Goal: Information Seeking & Learning: Stay updated

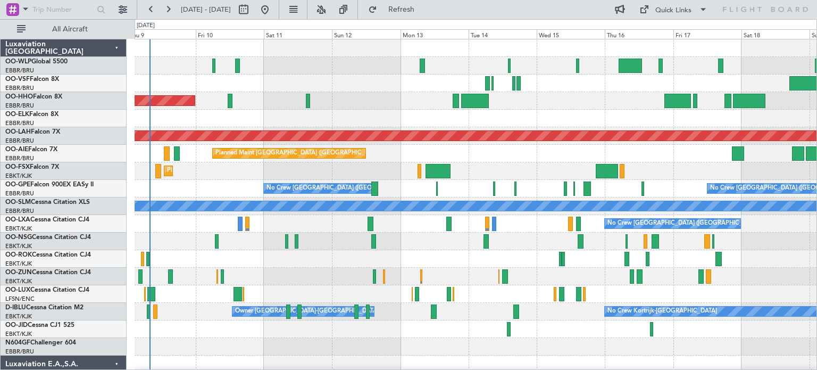
click at [653, 90] on div at bounding box center [476, 83] width 682 height 18
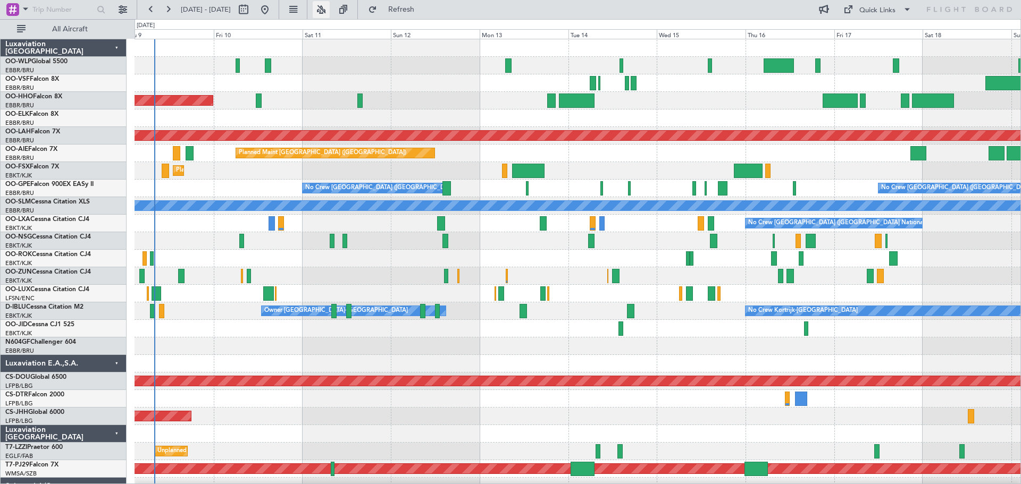
click at [330, 12] on button at bounding box center [321, 9] width 17 height 17
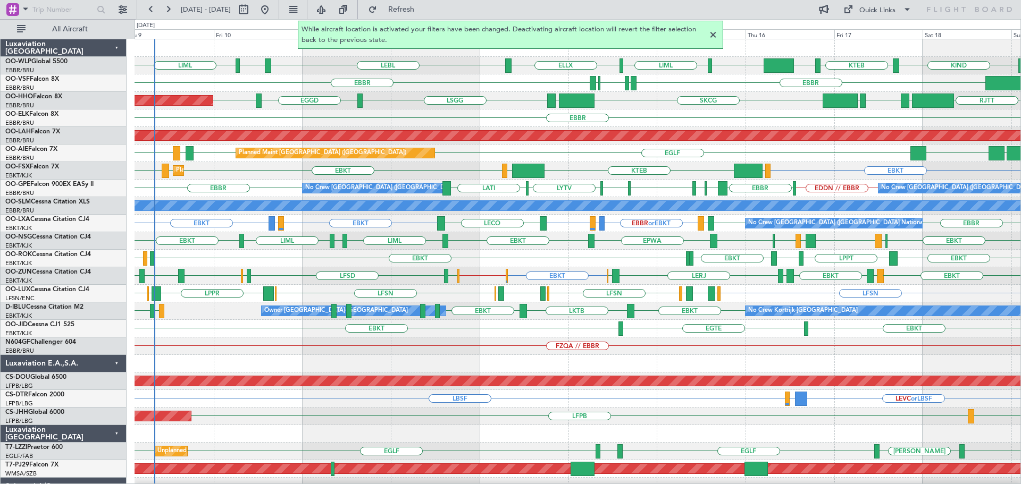
click at [711, 36] on div at bounding box center [713, 35] width 13 height 13
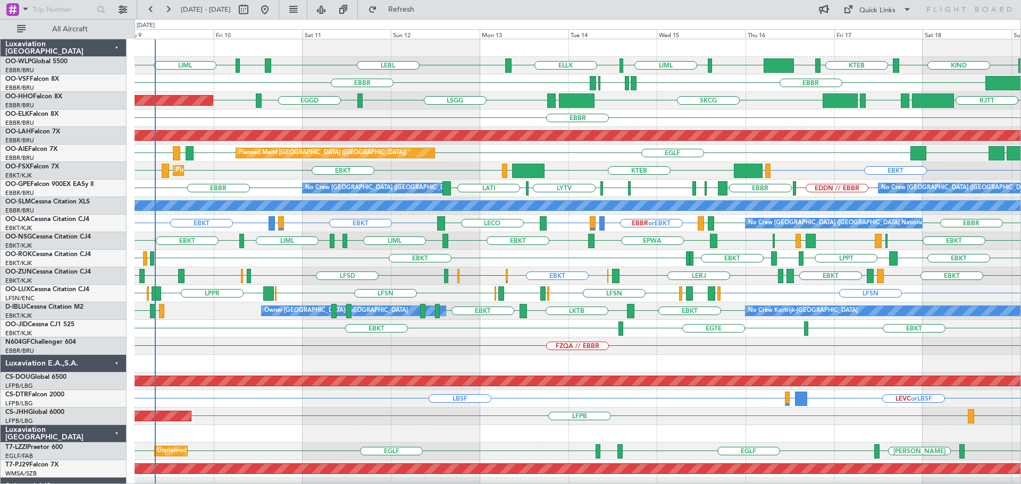
click at [497, 115] on div "EBBR" at bounding box center [578, 119] width 886 height 18
click at [45, 369] on link "T7-LZZI Praetor 600" at bounding box center [33, 447] width 57 height 6
click at [243, 349] on div "FZQA // EBBR" at bounding box center [578, 347] width 886 height 18
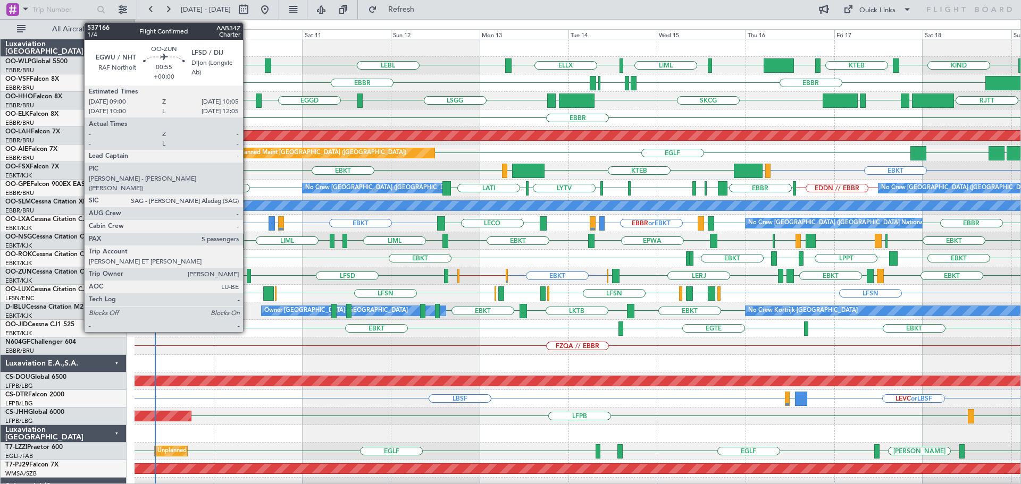
click at [248, 271] on div at bounding box center [249, 276] width 4 height 14
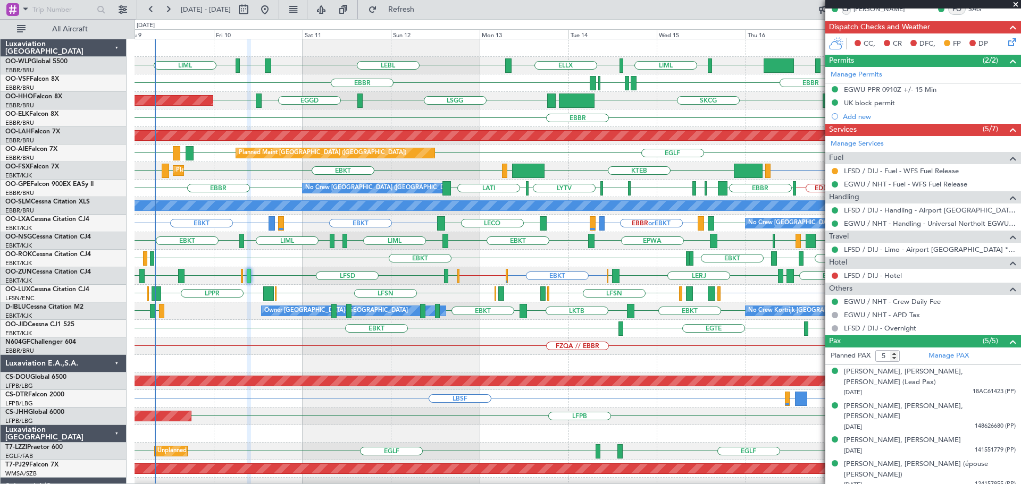
scroll to position [172, 0]
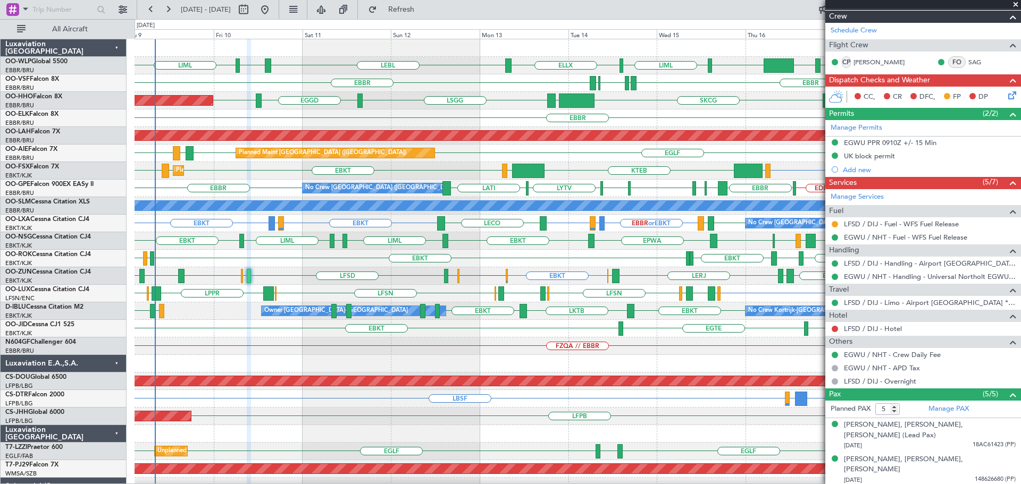
click at [816, 3] on span at bounding box center [1015, 5] width 11 height 10
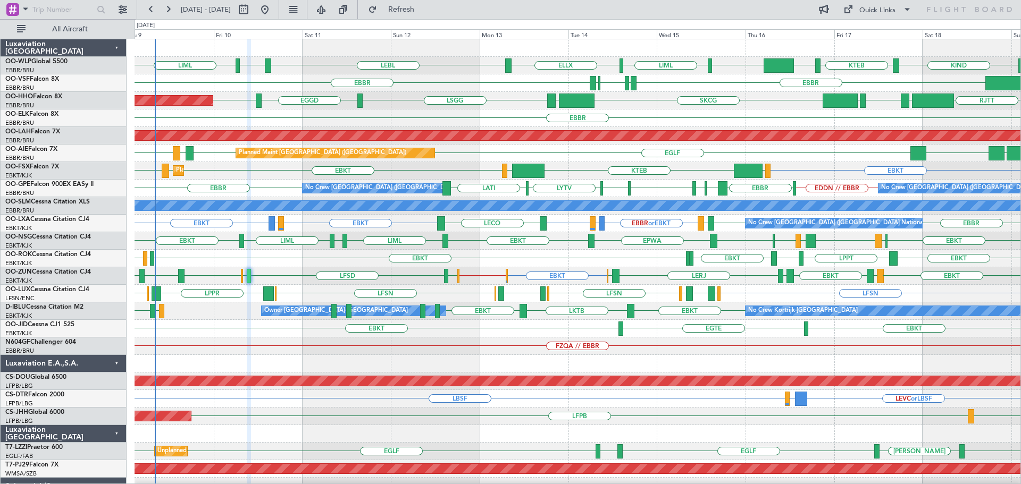
type input "0"
click at [506, 263] on div "EBKT EBKT EBKT LFLX EBKT EBKT LPPT LERJ" at bounding box center [578, 259] width 886 height 18
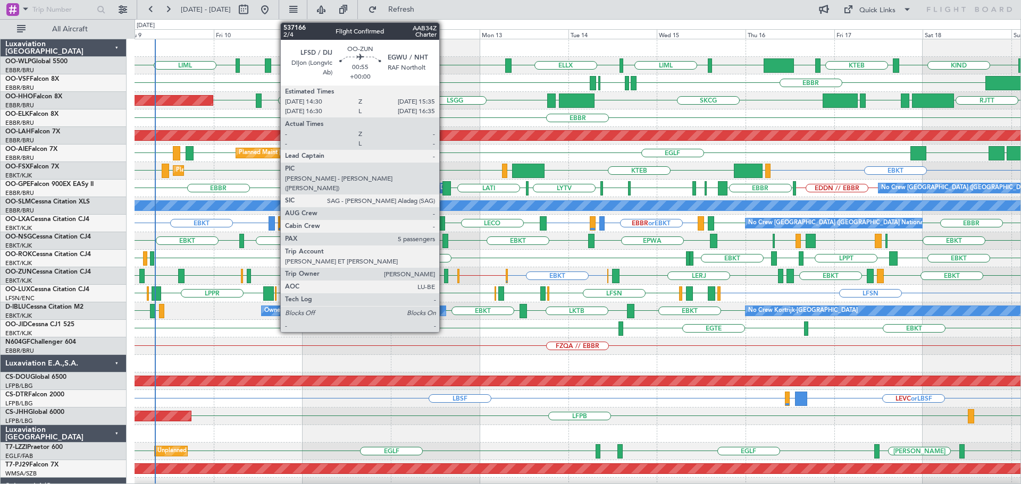
click at [444, 272] on div at bounding box center [446, 276] width 4 height 14
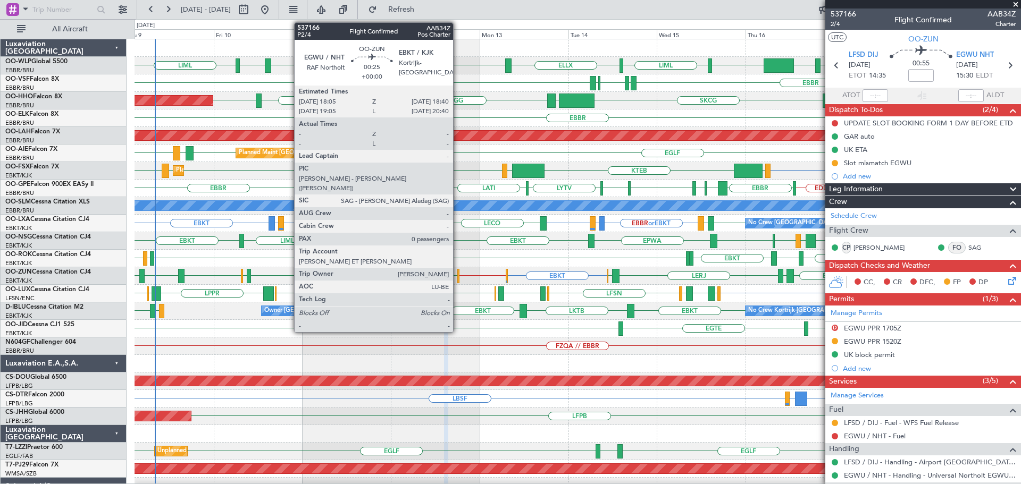
click at [458, 273] on div at bounding box center [458, 276] width 3 height 14
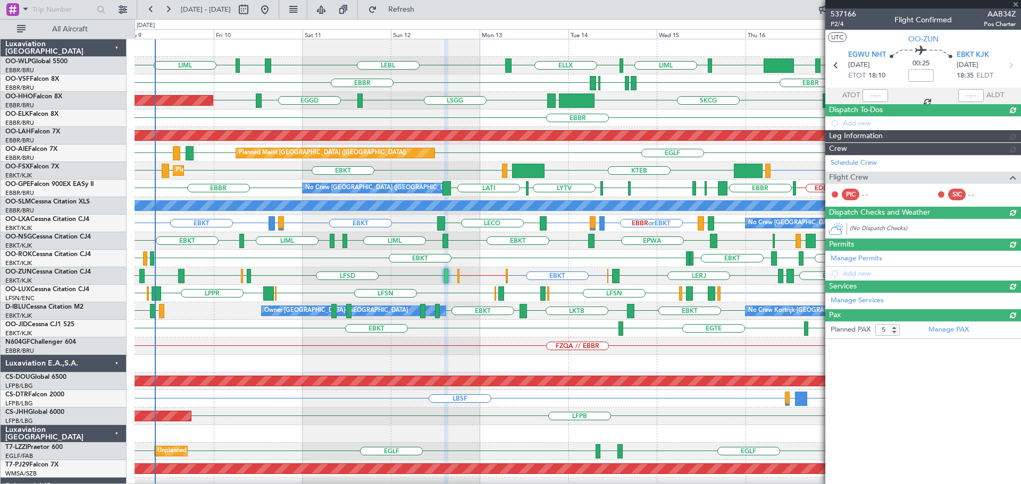
type input "0"
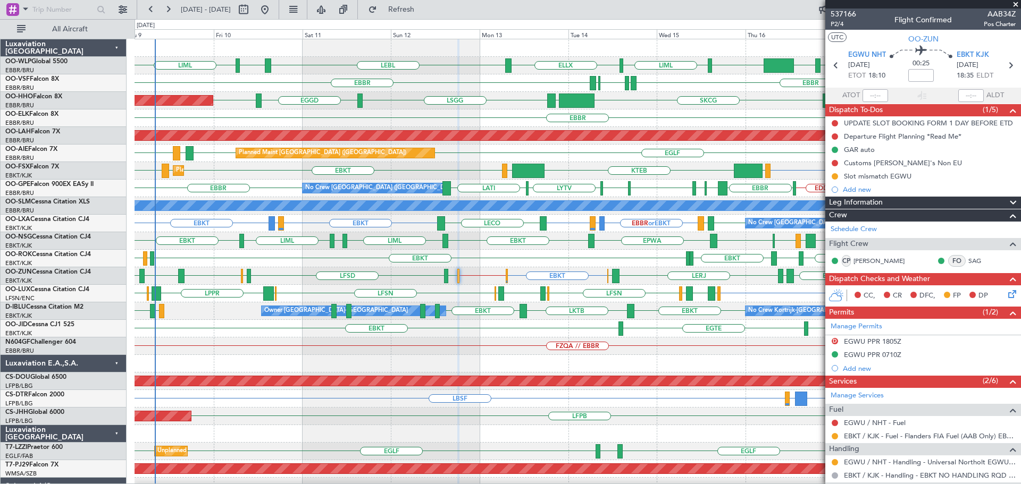
click at [473, 254] on div "EBKT EBKT EBKT LFLX EBKT EBKT LPPT LERJ" at bounding box center [578, 259] width 886 height 18
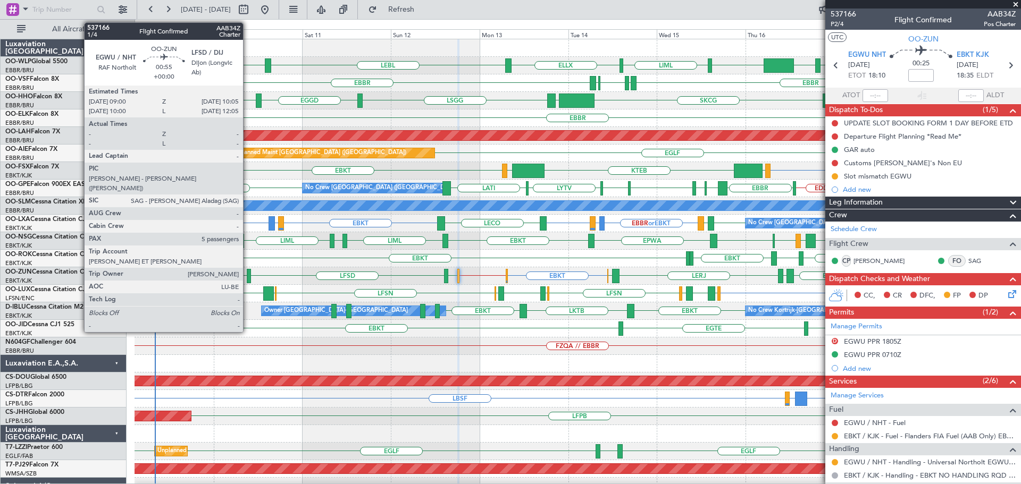
click at [248, 273] on div at bounding box center [249, 276] width 4 height 14
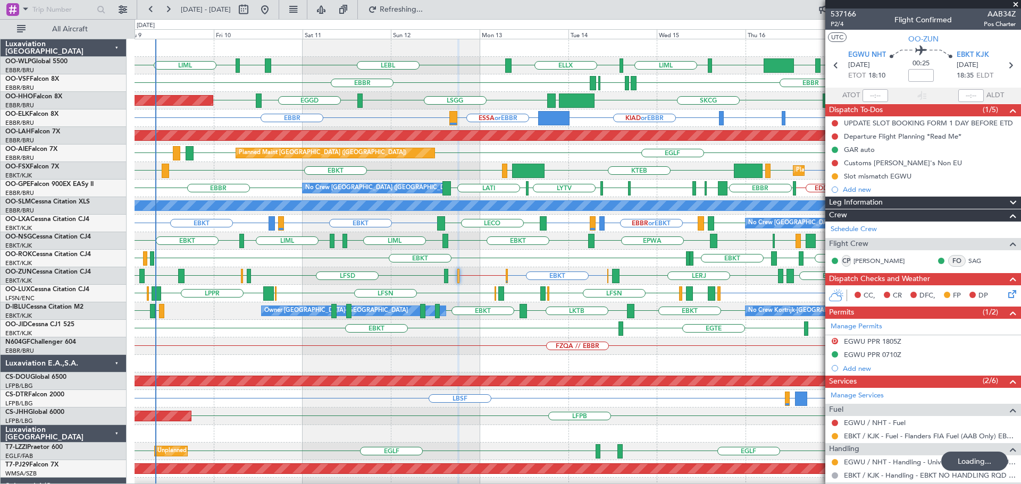
click at [427, 63] on div "KIND KTEB KIND EBLG LIML ELLX LEBL EBLG LIML" at bounding box center [578, 66] width 886 height 18
click at [816, 5] on span at bounding box center [1015, 5] width 11 height 10
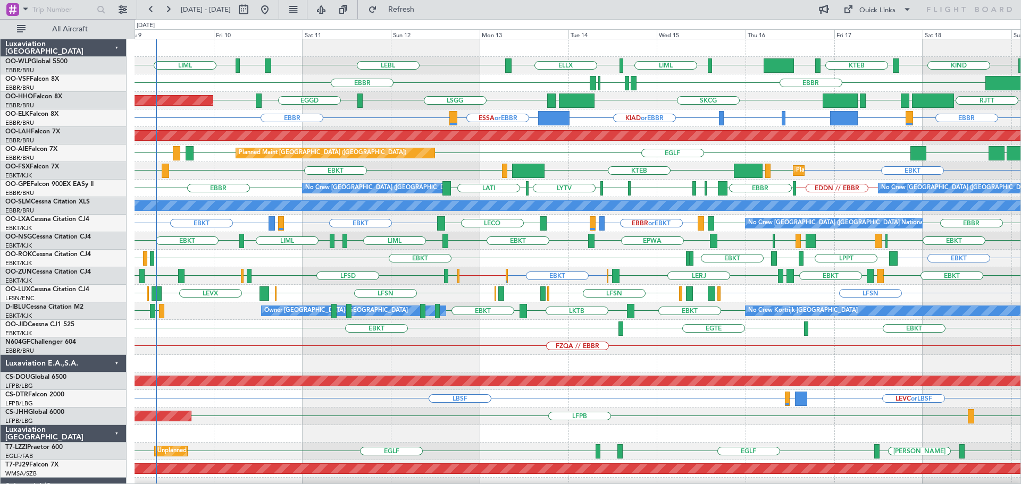
click at [534, 344] on div "FZQA // EBBR" at bounding box center [578, 347] width 886 height 18
click at [595, 120] on div "EBBR CYOW or EBBR KIAD or EBBR ESSA or EBBR [GEOGRAPHIC_DATA] ESSB or [GEOGRAPH…" at bounding box center [578, 119] width 886 height 18
click at [439, 73] on div "KIND KTEB KIND EBLG LIML ELLX LEBL EBLG LIML" at bounding box center [578, 66] width 886 height 18
click at [451, 354] on div "FZQA // EBBR" at bounding box center [578, 347] width 886 height 18
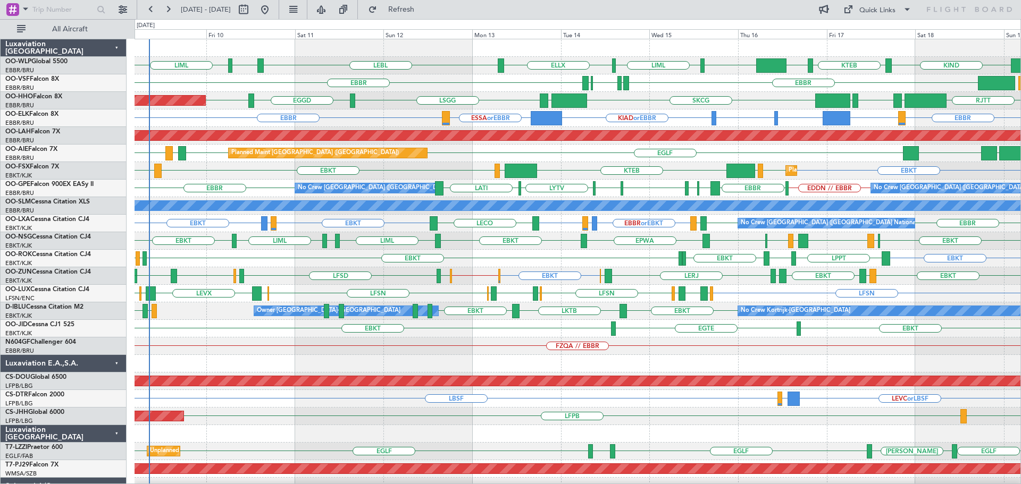
click at [435, 346] on div "FZQA // EBBR" at bounding box center [578, 347] width 886 height 18
click at [350, 284] on div "EBKT EBKT // EGWU EBKT LFMD EBKT [PERSON_NAME] LERJ EBOS [GEOGRAPHIC_DATA] LFSD…" at bounding box center [578, 276] width 886 height 18
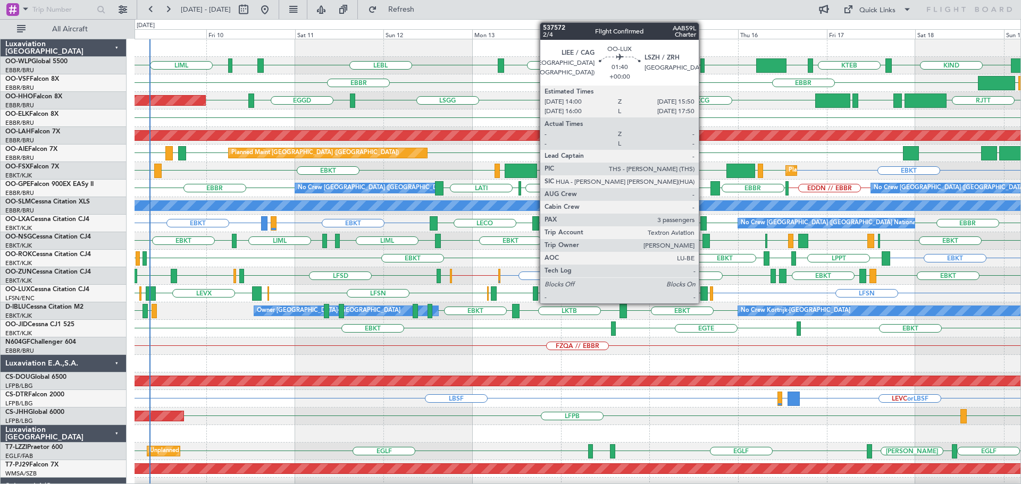
click at [703, 290] on div at bounding box center [703, 294] width 7 height 14
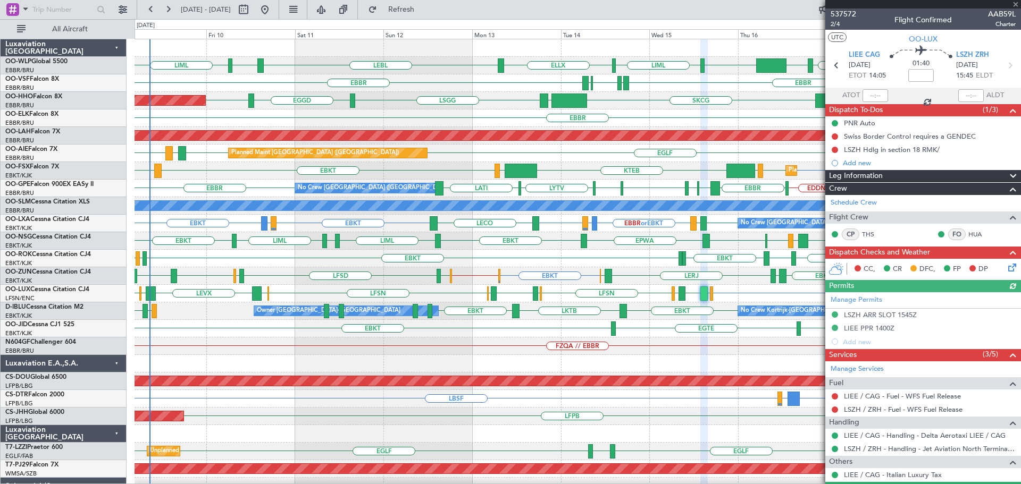
scroll to position [99, 0]
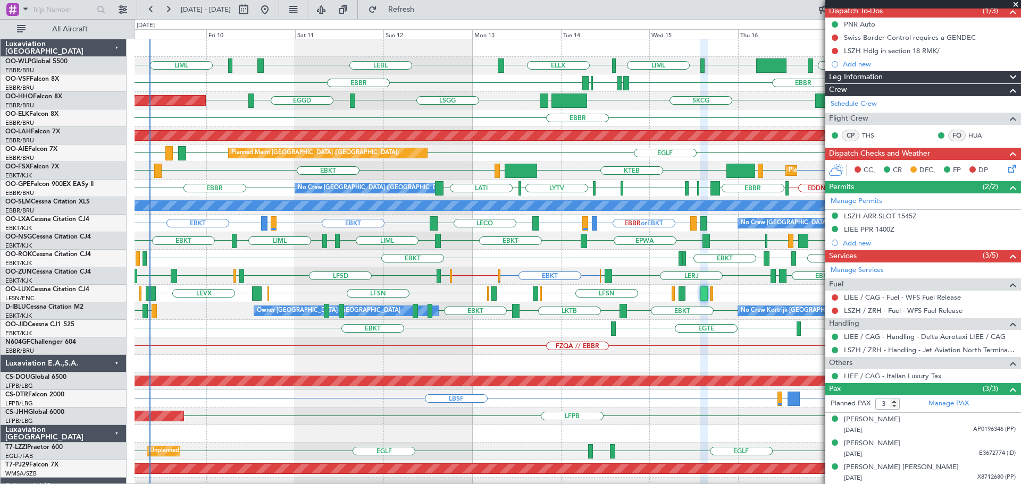
click at [816, 2] on span at bounding box center [1015, 5] width 11 height 10
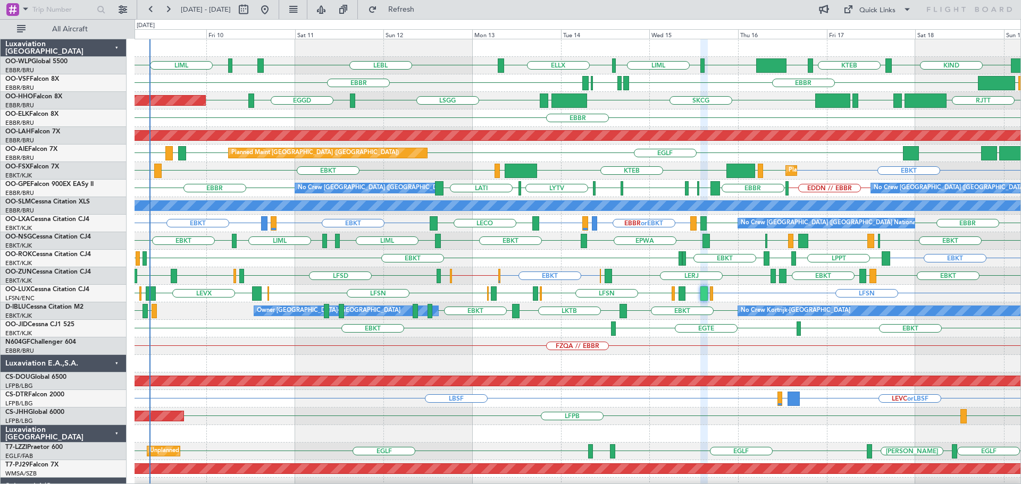
type input "0"
click at [748, 352] on div "FZQA // EBBR" at bounding box center [578, 347] width 886 height 18
click at [651, 369] on div at bounding box center [578, 364] width 886 height 18
click at [481, 158] on div "UZSA LLBG [GEOGRAPHIC_DATA] [GEOGRAPHIC_DATA] LEMD [GEOGRAPHIC_DATA] Planned Ma…" at bounding box center [578, 154] width 886 height 18
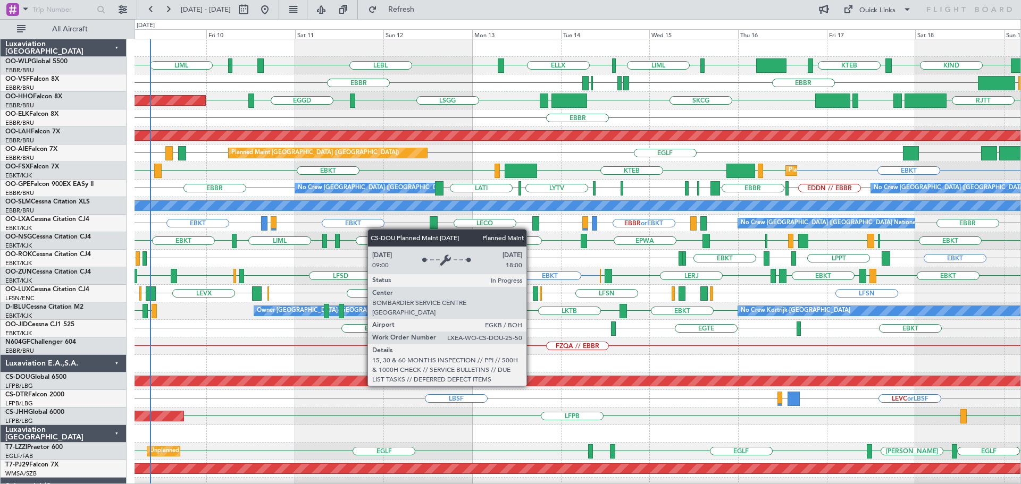
click at [522, 365] on div at bounding box center [578, 364] width 886 height 18
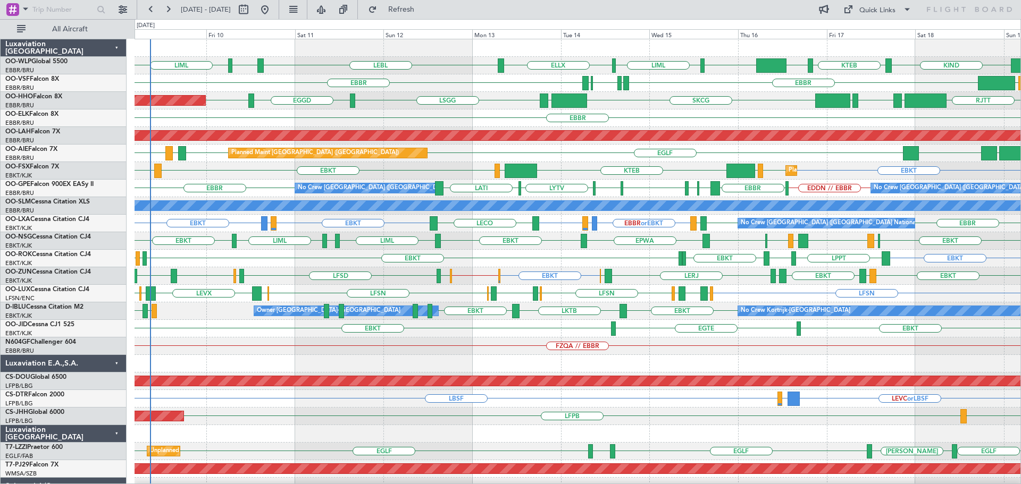
click at [508, 355] on div at bounding box center [578, 364] width 886 height 18
click at [255, 171] on div "EBKT EBKT LOWS KTEB LIMC EBKT LHBP Planned Maint [GEOGRAPHIC_DATA]-[GEOGRAPHIC_…" at bounding box center [578, 171] width 886 height 18
click at [219, 175] on div "EBKT EBKT LOWS KTEB LIMC EBKT LHBP Planned Maint [GEOGRAPHIC_DATA]-[GEOGRAPHIC_…" at bounding box center [578, 171] width 886 height 18
click at [220, 331] on div "EBKT [GEOGRAPHIC_DATA] EBKT" at bounding box center [578, 329] width 886 height 18
click at [431, 340] on div "FZQA // EBBR" at bounding box center [578, 347] width 886 height 18
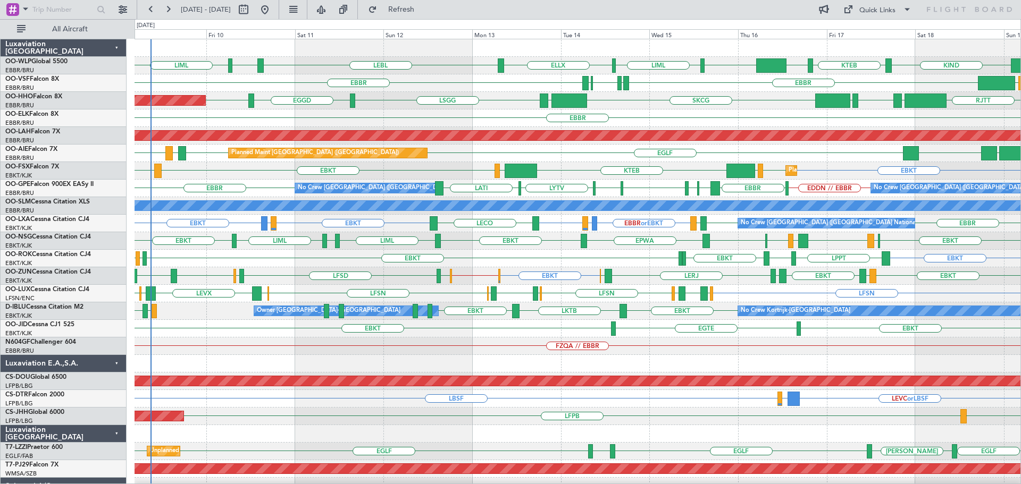
click at [563, 163] on div "EBKT LOWS KTEB LIMC EBKT EBKT LHBP Planned Maint [GEOGRAPHIC_DATA]-[GEOGRAPHIC_…" at bounding box center [578, 171] width 886 height 18
click at [524, 153] on div "EGLF [GEOGRAPHIC_DATA] LLBG [GEOGRAPHIC_DATA] LEMD [GEOGRAPHIC_DATA] Planned Ma…" at bounding box center [578, 154] width 886 height 18
click at [519, 151] on div "EGLF [GEOGRAPHIC_DATA] LLBG [GEOGRAPHIC_DATA] LEMD [GEOGRAPHIC_DATA] Planned Ma…" at bounding box center [578, 154] width 886 height 18
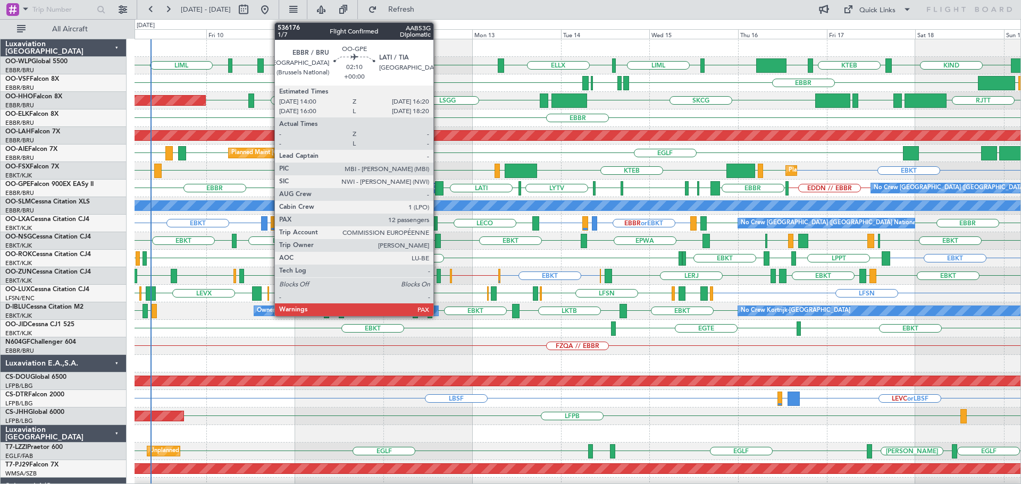
click at [438, 183] on div at bounding box center [439, 188] width 9 height 14
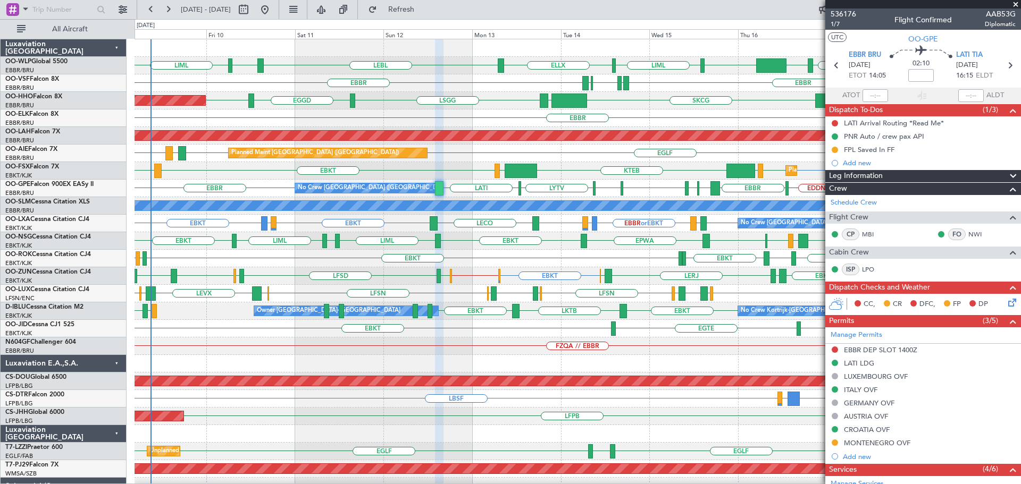
click at [471, 265] on div "EBKT EBKT EBKT EBKT LPPT LERJ LFLX EBKT" at bounding box center [578, 259] width 886 height 18
click at [481, 258] on div "EBKT EBKT EBKT EBKT LPPT LERJ LFLX EBKT" at bounding box center [578, 259] width 886 height 18
click at [390, 167] on div "EBKT LOWS KTEB LIMC EBKT EBKT LHBP Planned Maint [GEOGRAPHIC_DATA]-[GEOGRAPHIC_…" at bounding box center [578, 171] width 886 height 18
click at [523, 259] on div "EBKT EBKT EBKT EBKT LPPT LERJ LFLX EBKT" at bounding box center [578, 259] width 886 height 18
click at [586, 160] on div "EGLF [GEOGRAPHIC_DATA] LLBG [GEOGRAPHIC_DATA] LEMD [GEOGRAPHIC_DATA] Planned Ma…" at bounding box center [578, 154] width 886 height 18
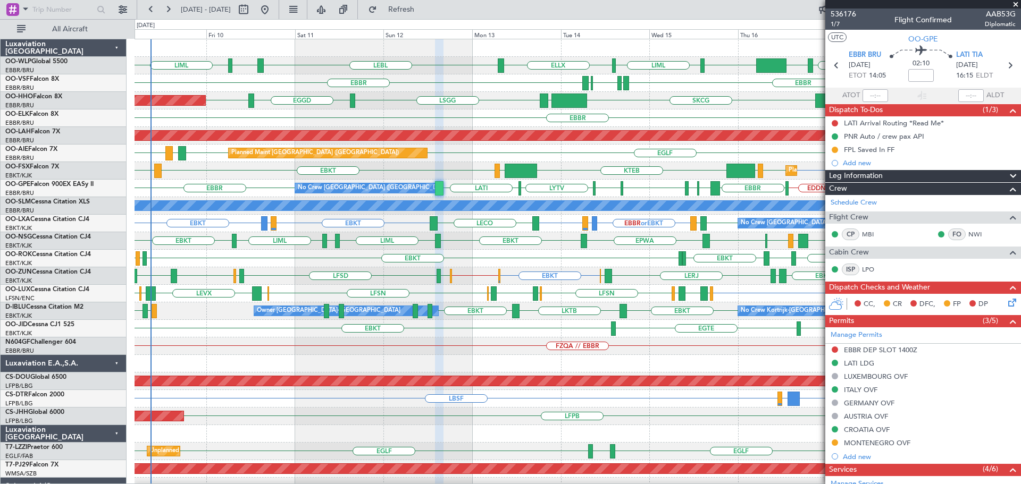
click at [570, 159] on div "EGLF [GEOGRAPHIC_DATA] LLBG [GEOGRAPHIC_DATA] LEMD [GEOGRAPHIC_DATA] Planned Ma…" at bounding box center [578, 154] width 886 height 18
click at [557, 160] on div "EGLF [GEOGRAPHIC_DATA] LLBG [GEOGRAPHIC_DATA] LEMD [GEOGRAPHIC_DATA] Planned Ma…" at bounding box center [578, 154] width 886 height 18
click at [514, 105] on div "SKCG [GEOGRAPHIC_DATA] [GEOGRAPHIC_DATA] EGGD [GEOGRAPHIC_DATA] LROP [GEOGRAPHI…" at bounding box center [578, 101] width 886 height 18
click at [562, 160] on div "EGLF [GEOGRAPHIC_DATA] LLBG [GEOGRAPHIC_DATA] LEMD [GEOGRAPHIC_DATA] Planned Ma…" at bounding box center [578, 154] width 886 height 18
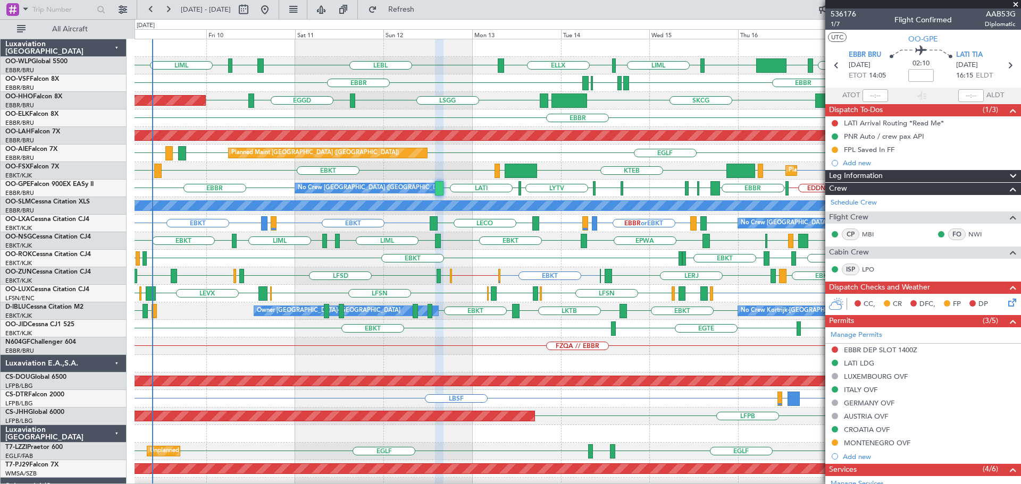
click at [371, 259] on div "EBKT EBKT EBKT EBKT LPPT LERJ LFLX EBKT" at bounding box center [578, 259] width 886 height 18
click at [1014, 4] on span at bounding box center [1015, 5] width 11 height 10
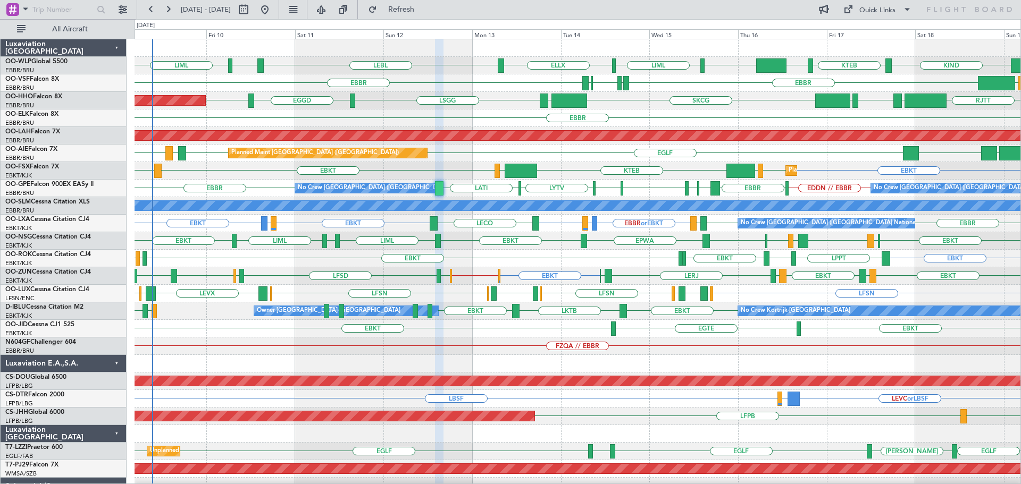
type input "0"
click at [497, 125] on div "EBBR" at bounding box center [578, 119] width 886 height 18
click at [480, 117] on div "EBBR" at bounding box center [578, 119] width 886 height 18
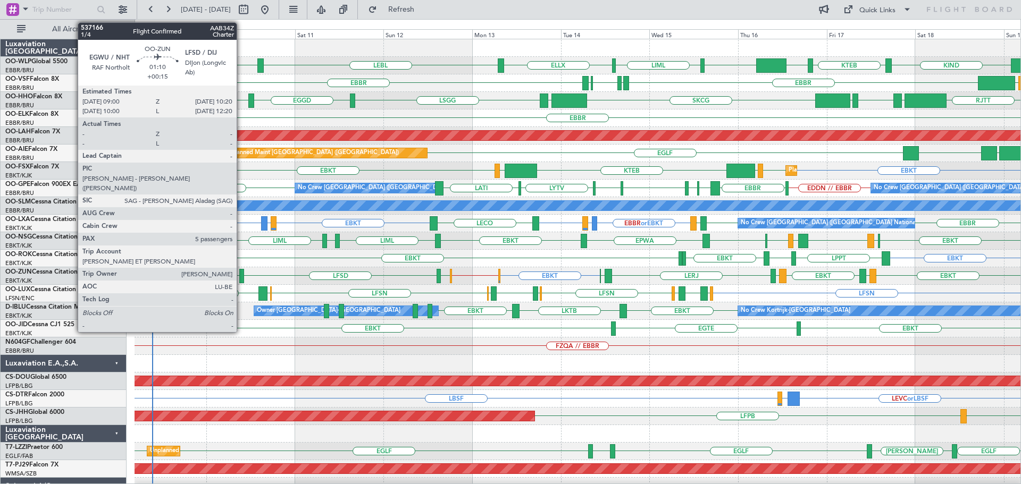
click at [241, 272] on div at bounding box center [241, 276] width 5 height 14
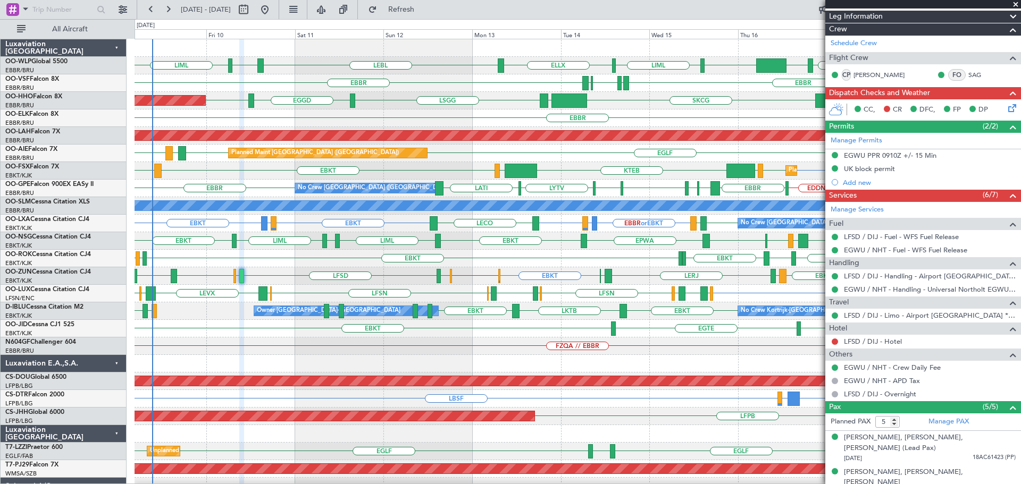
scroll to position [225, 0]
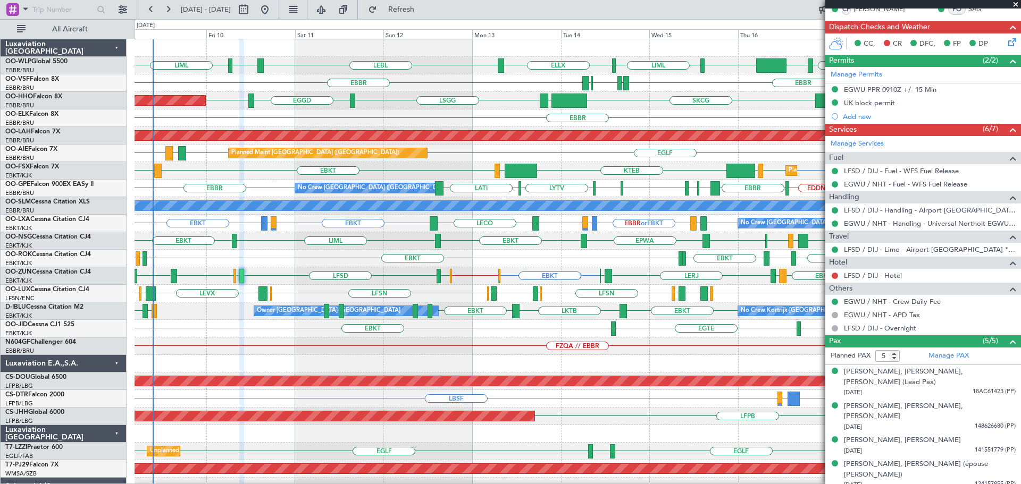
drag, startPoint x: 1018, startPoint y: 3, endPoint x: 887, endPoint y: 58, distance: 141.8
click at [1018, 3] on span at bounding box center [1015, 5] width 11 height 10
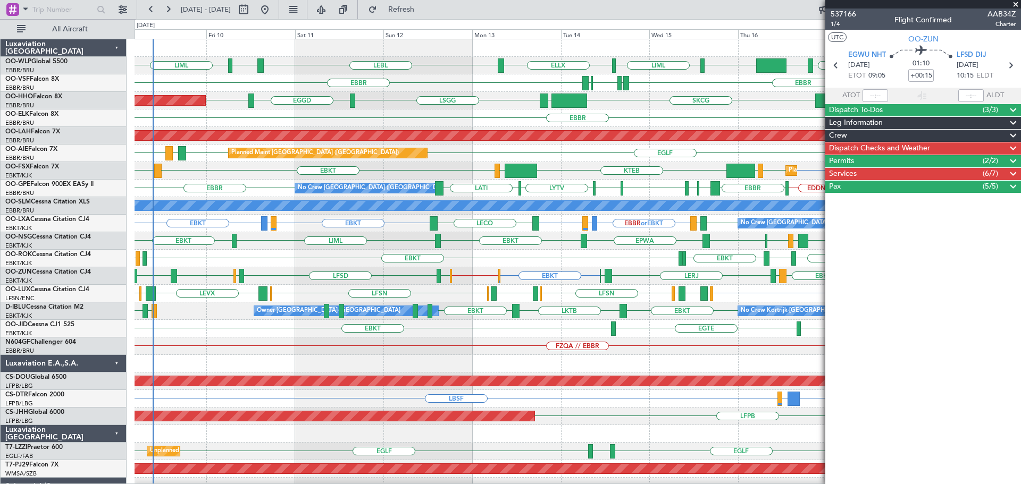
scroll to position [0, 0]
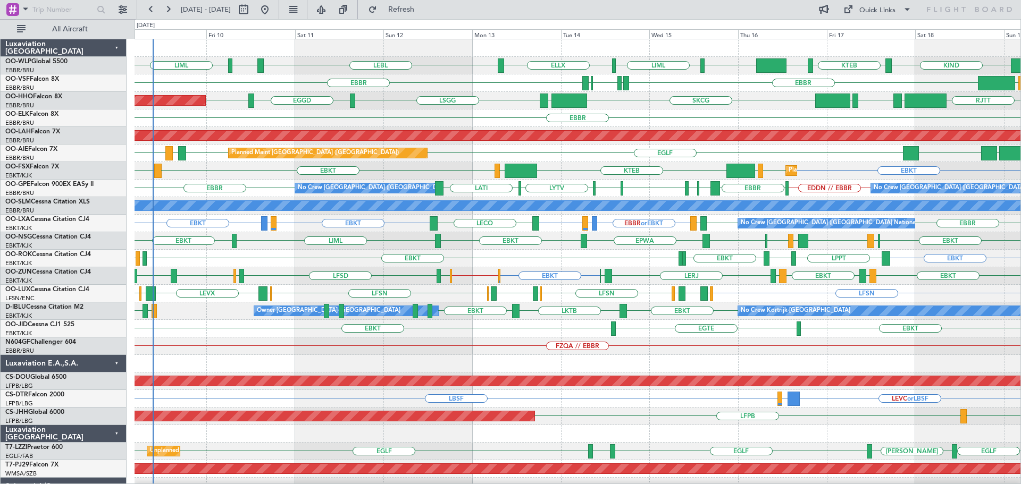
click at [574, 159] on div "UZSA LLBG [GEOGRAPHIC_DATA] [GEOGRAPHIC_DATA] LEMD [GEOGRAPHIC_DATA] Planned Ma…" at bounding box center [578, 154] width 886 height 18
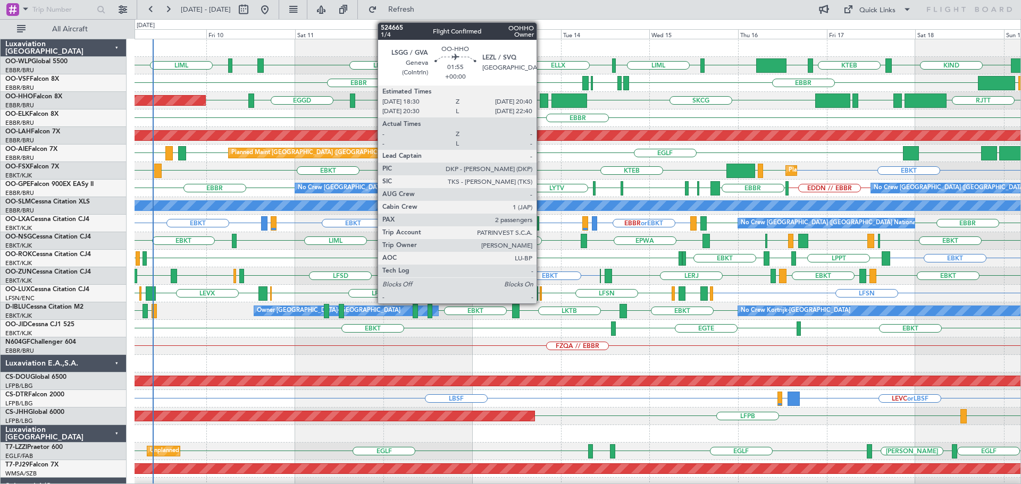
click at [541, 96] on div at bounding box center [544, 101] width 9 height 14
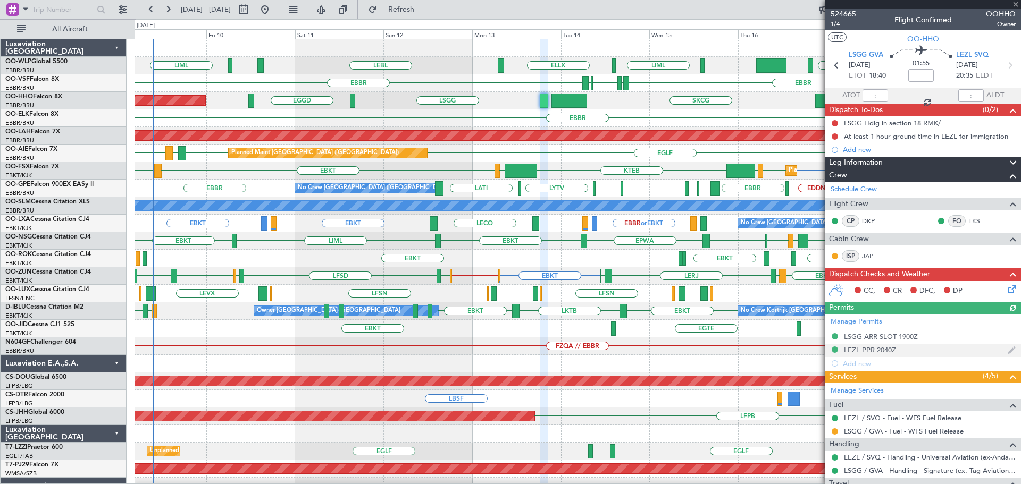
scroll to position [123, 0]
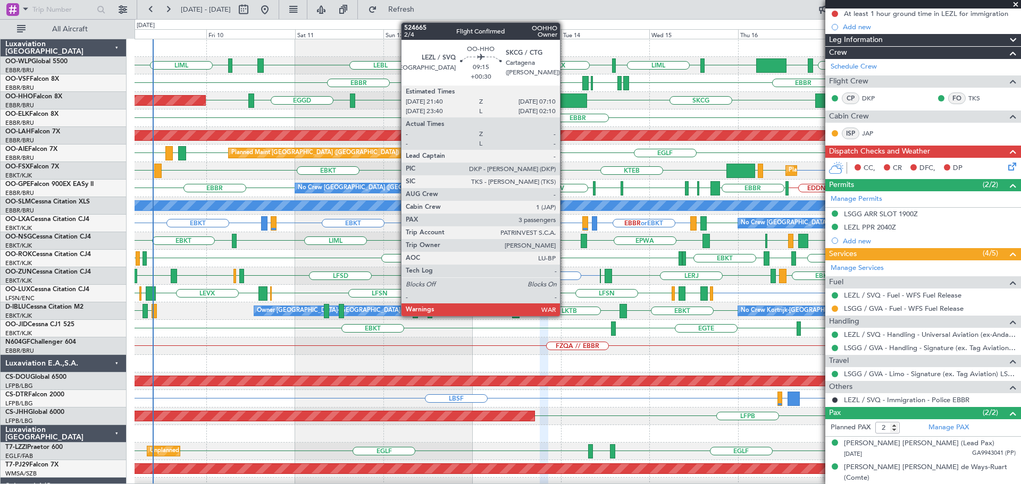
click at [565, 95] on div at bounding box center [568, 101] width 35 height 14
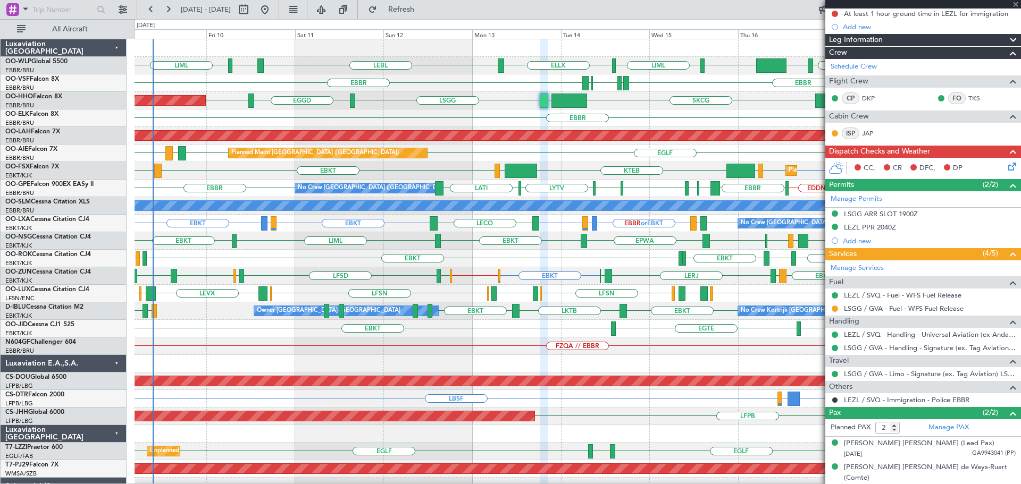
type input "+00:30"
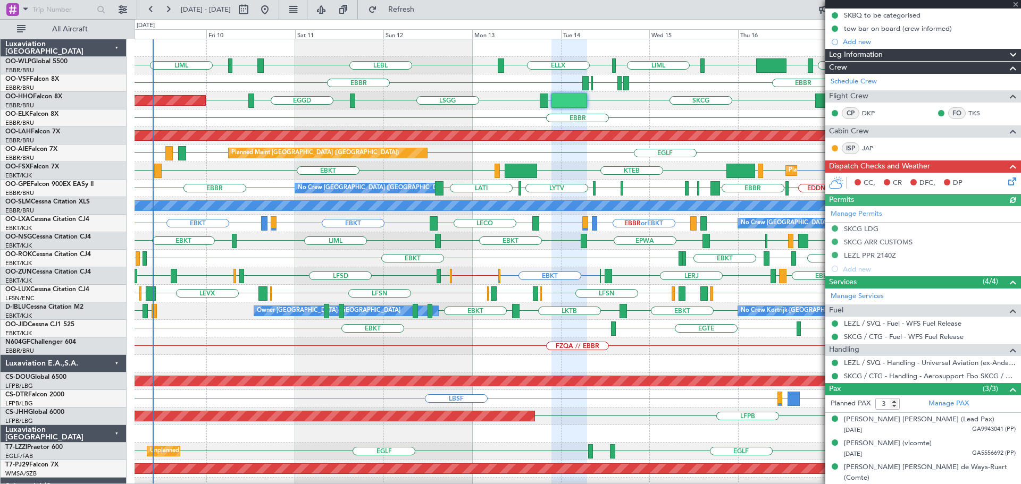
scroll to position [0, 0]
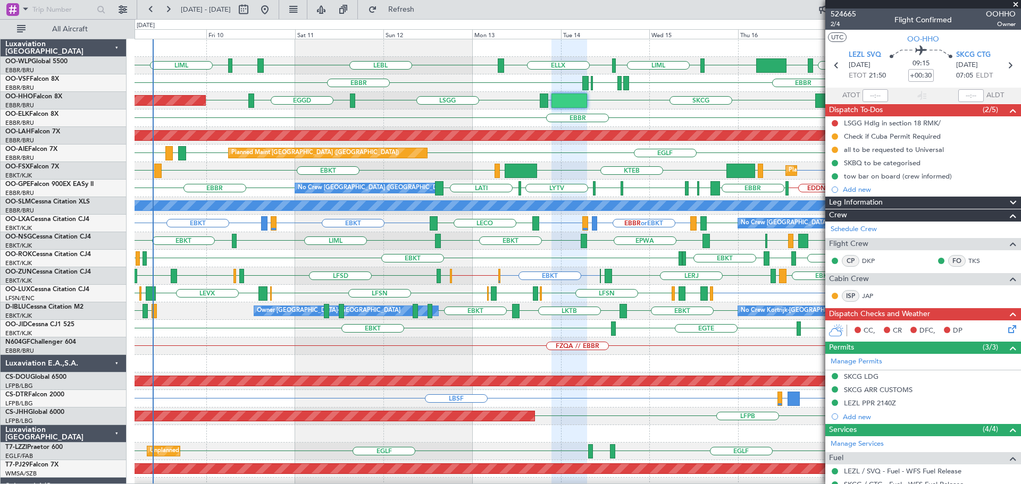
click at [1014, 4] on span at bounding box center [1015, 5] width 11 height 10
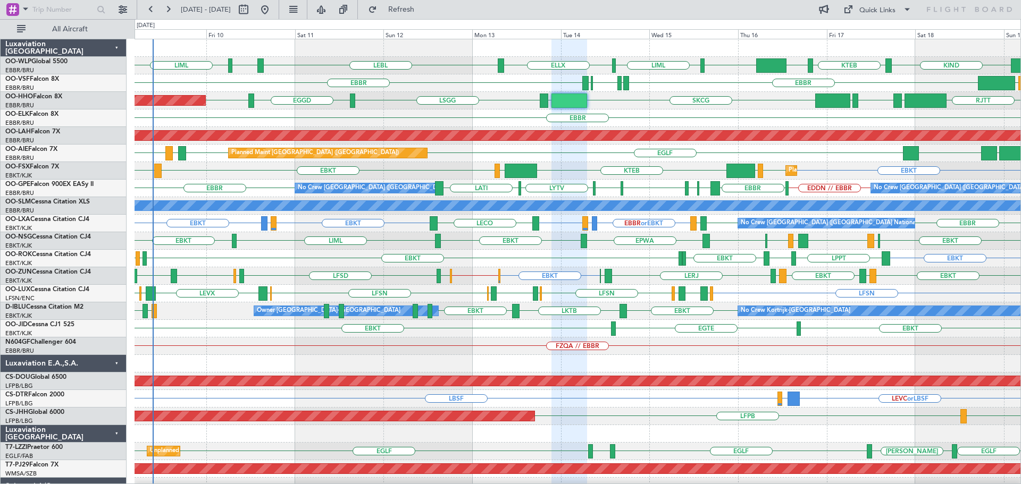
type input "0"
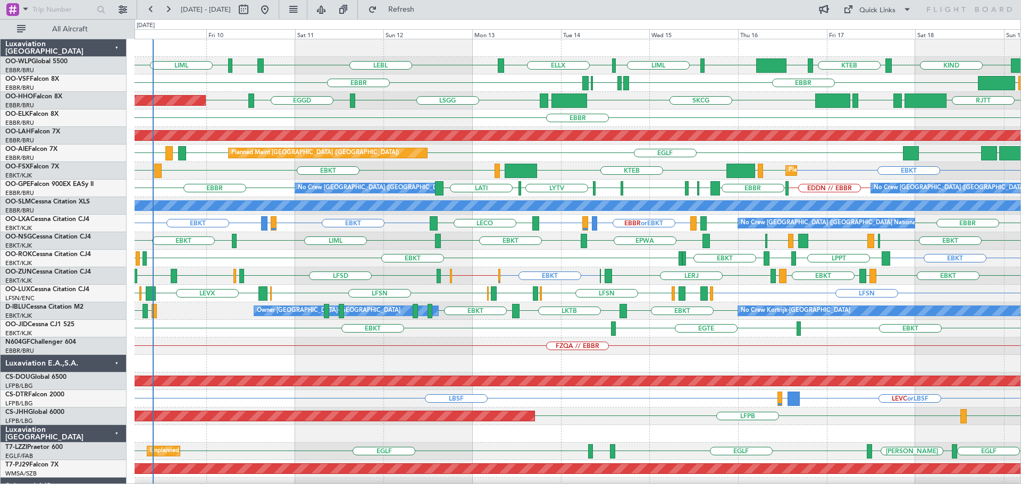
click at [656, 107] on div "RJTT LROP [GEOGRAPHIC_DATA] EGGD SKCG [GEOGRAPHIC_DATA] [GEOGRAPHIC_DATA] EGGD …" at bounding box center [578, 101] width 886 height 18
click at [657, 107] on div "RJTT LROP [GEOGRAPHIC_DATA] EGGD SKCG [GEOGRAPHIC_DATA] [GEOGRAPHIC_DATA] EGGD …" at bounding box center [578, 101] width 886 height 18
click at [489, 123] on div "EBBR" at bounding box center [578, 119] width 886 height 18
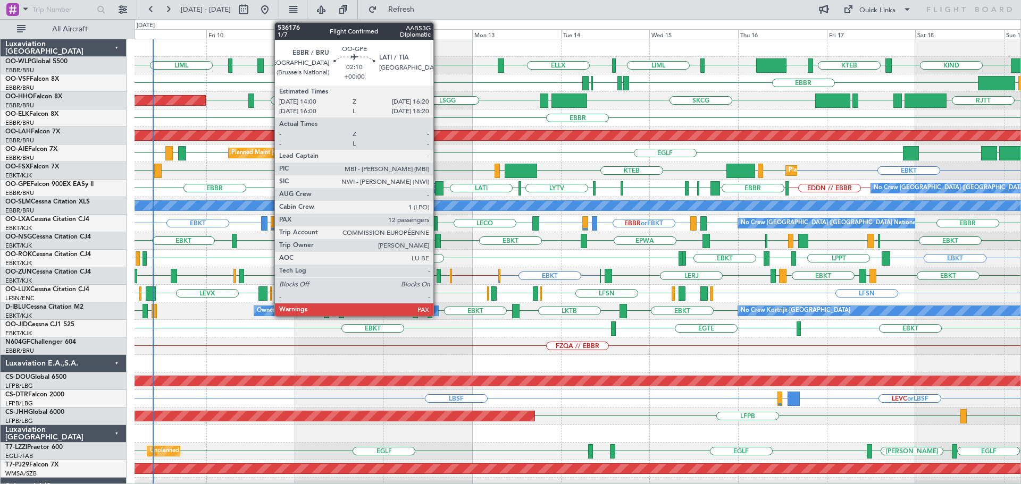
click at [438, 185] on div at bounding box center [439, 188] width 9 height 14
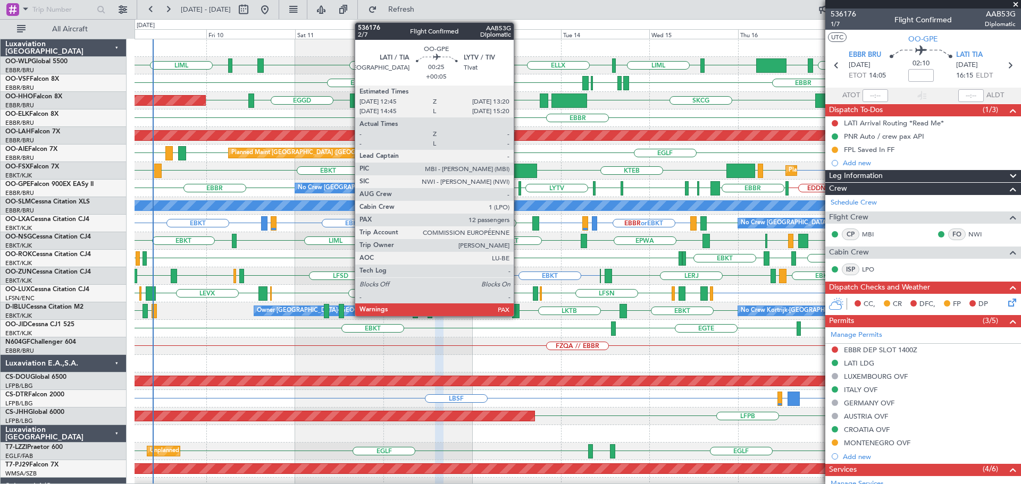
click at [518, 188] on div at bounding box center [519, 188] width 3 height 14
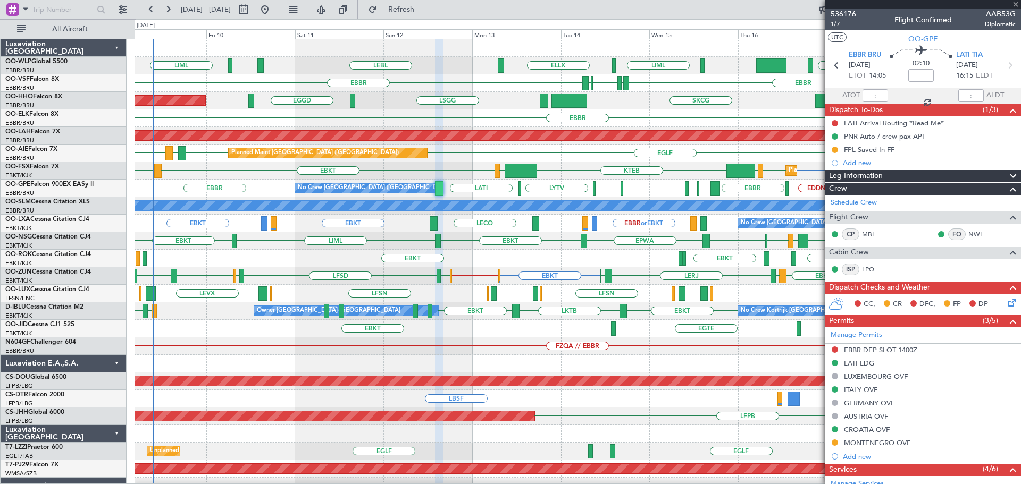
type input "+00:05"
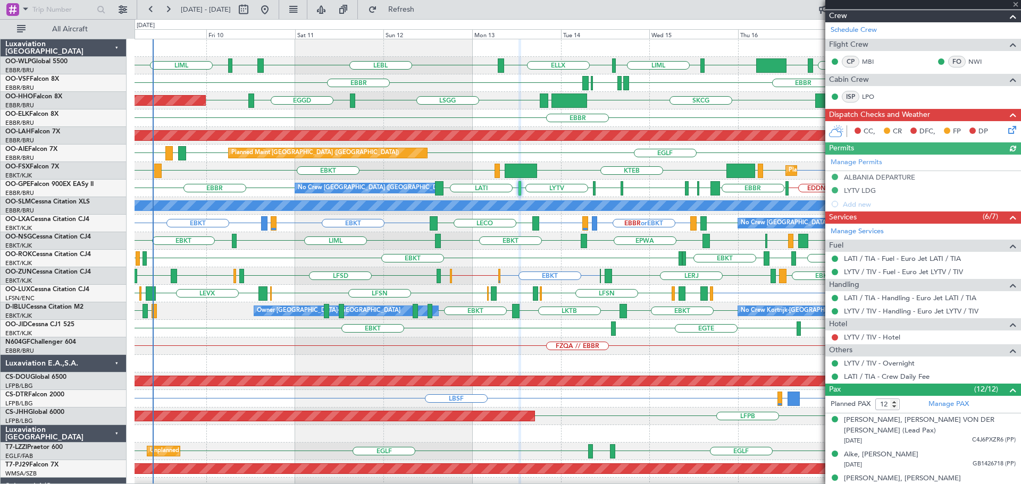
scroll to position [213, 0]
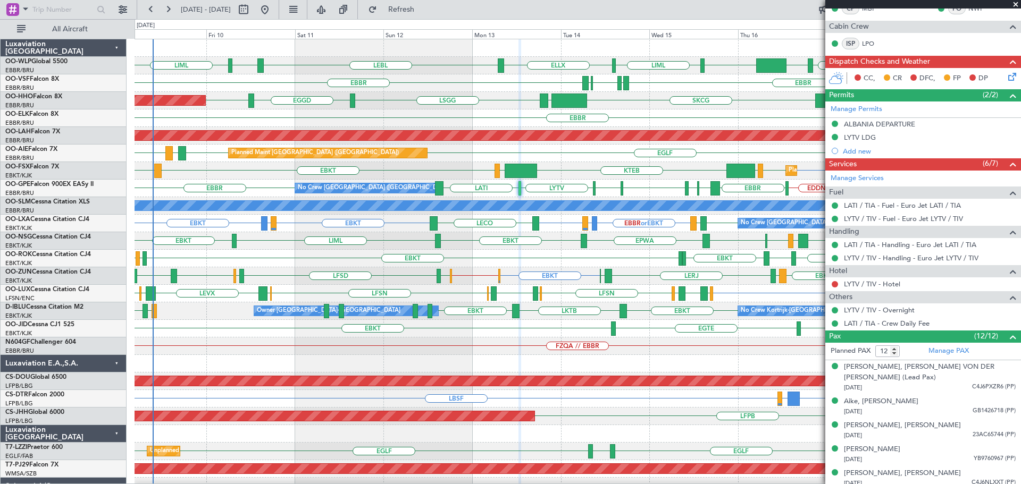
click at [1015, 5] on span at bounding box center [1015, 5] width 11 height 10
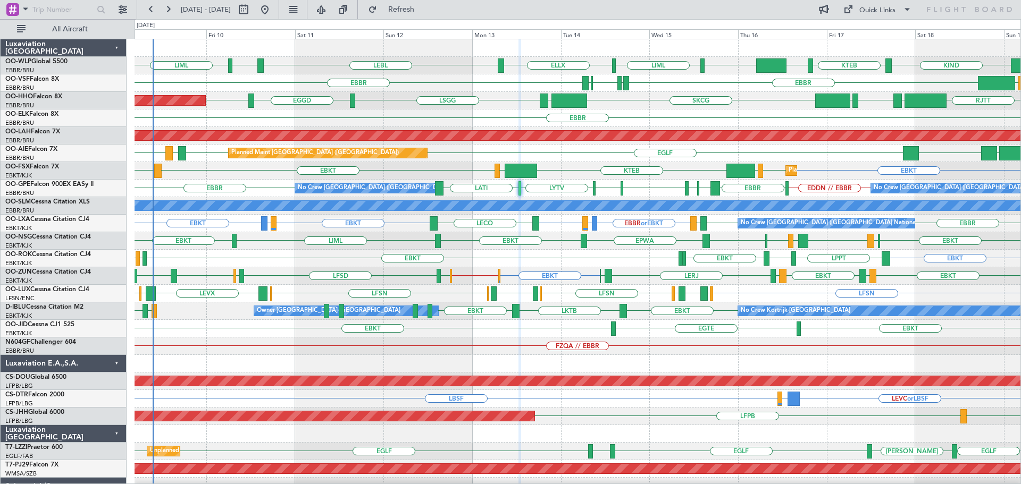
type input "0"
click at [393, 110] on div "EBBR" at bounding box center [578, 119] width 886 height 18
click at [309, 262] on div "EBKT EBKT LFLX EBKT LPPT LERJ EBKT EBKT" at bounding box center [578, 259] width 886 height 18
click at [565, 167] on div "EBKT LOWS KTEB LIMC EBKT LHBP EBKT Planned Maint Kortrijk-Wevelgem" at bounding box center [578, 171] width 886 height 18
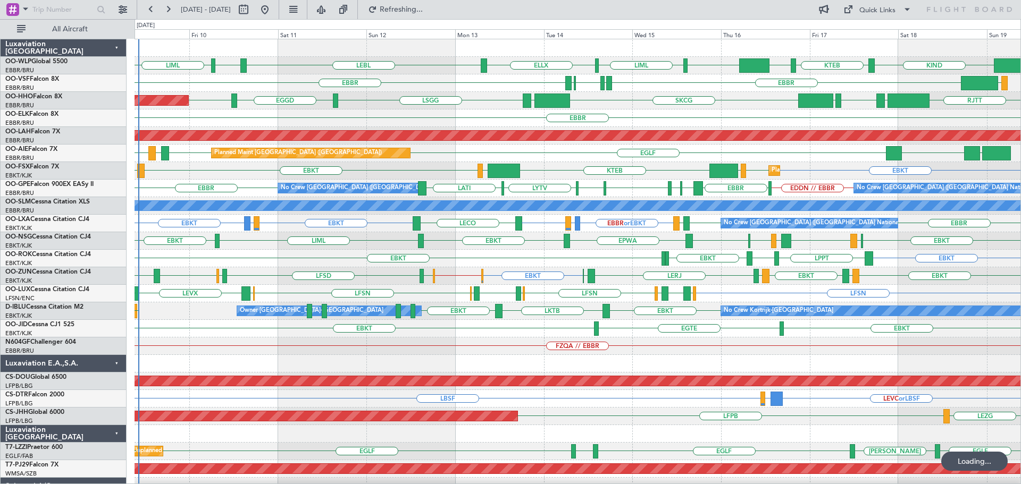
click at [259, 258] on div "EBKT EBKT EBKT EBKT LPPT LERJ LFLX EBKT" at bounding box center [578, 259] width 886 height 18
click at [375, 103] on div "SKCG LEZL LSGG EGGD LSGG RJTT LROP LSGG EGGD Planned Maint Geneva (Cointrin)" at bounding box center [578, 101] width 886 height 18
click at [451, 352] on div "FZQA // EBBR" at bounding box center [578, 347] width 886 height 18
click at [360, 353] on div "FZQA // EBBR" at bounding box center [578, 347] width 886 height 18
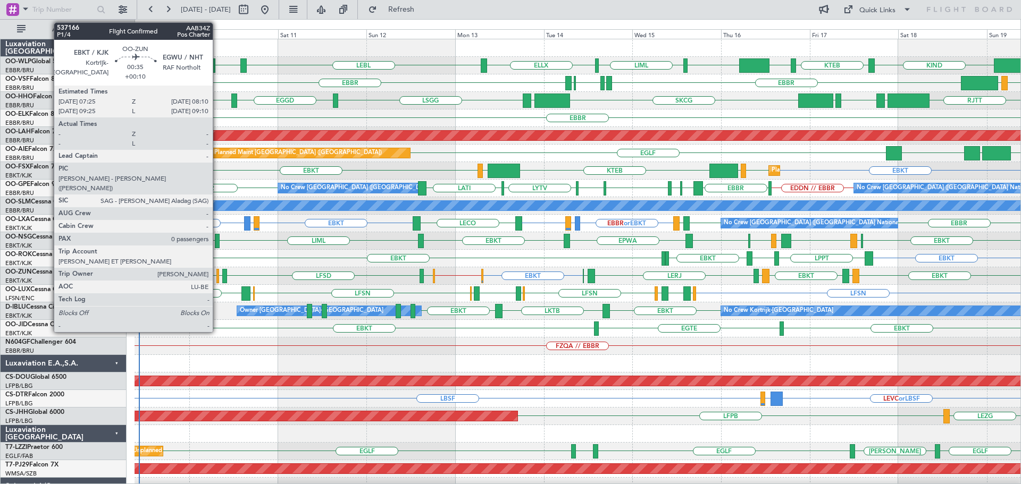
click at [217, 272] on div at bounding box center [217, 276] width 3 height 14
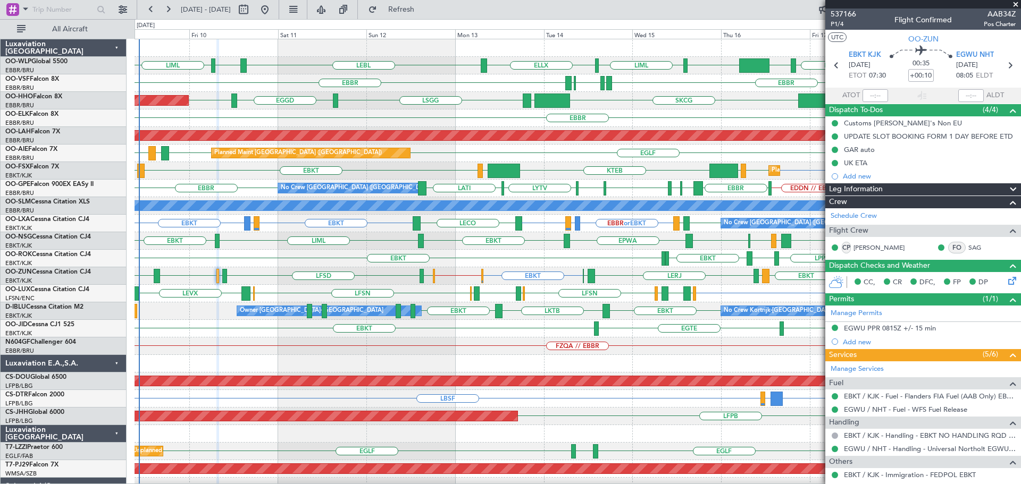
click at [446, 158] on div "RJAA UZSA LLBG EGLF EGLF LEMD EGLF Planned Maint London (Farnborough)" at bounding box center [578, 154] width 886 height 18
click at [215, 341] on div "FZQA // EBBR" at bounding box center [578, 347] width 886 height 18
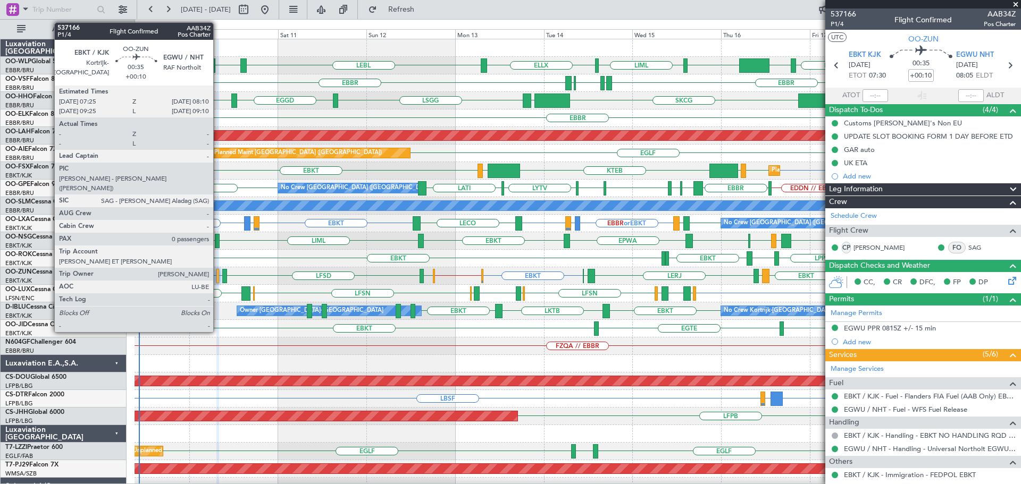
click at [218, 273] on div at bounding box center [217, 276] width 3 height 14
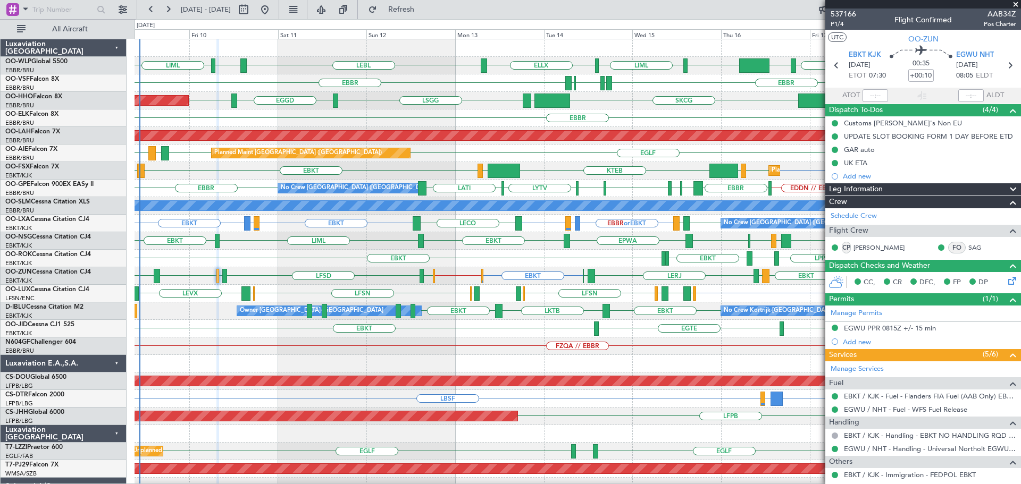
click at [440, 89] on div "VCRI VRMU EBBR LIRP LFMN LIRP EBBR" at bounding box center [578, 83] width 886 height 18
click at [459, 334] on div "EGTE EBKT EBKT" at bounding box center [578, 329] width 886 height 18
click at [1015, 4] on span at bounding box center [1015, 5] width 11 height 10
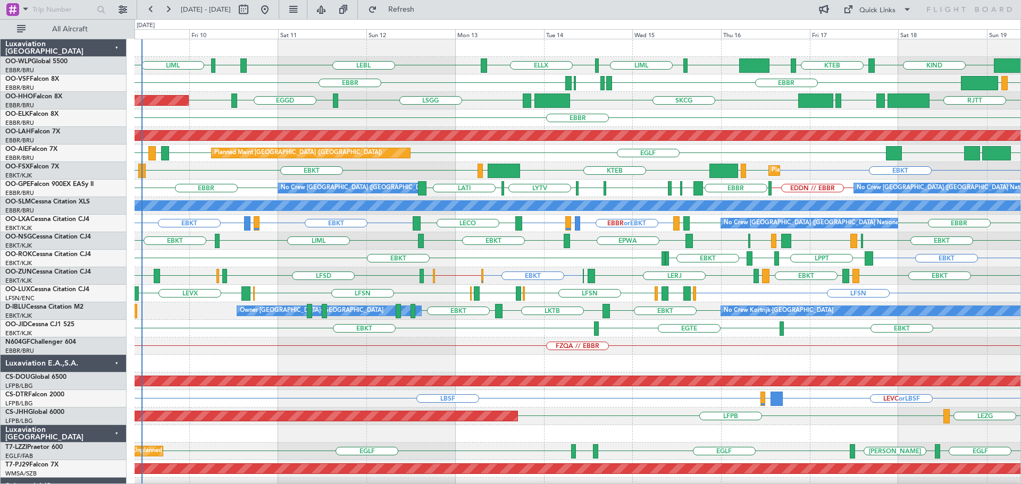
click at [676, 150] on div "RJAA UZSA LLBG EGLF EGLF LEMD EGLF Planned Maint London (Farnborough)" at bounding box center [578, 154] width 886 height 18
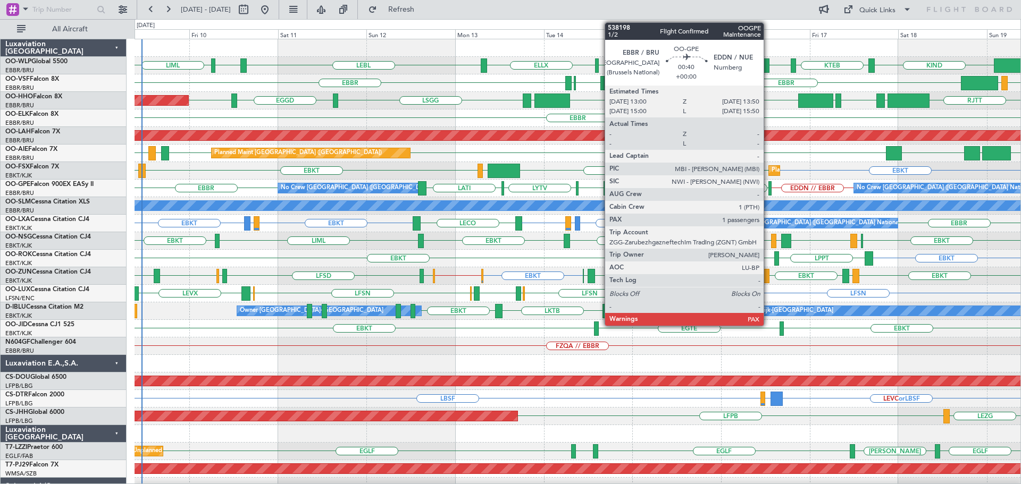
click at [768, 184] on div at bounding box center [769, 188] width 3 height 14
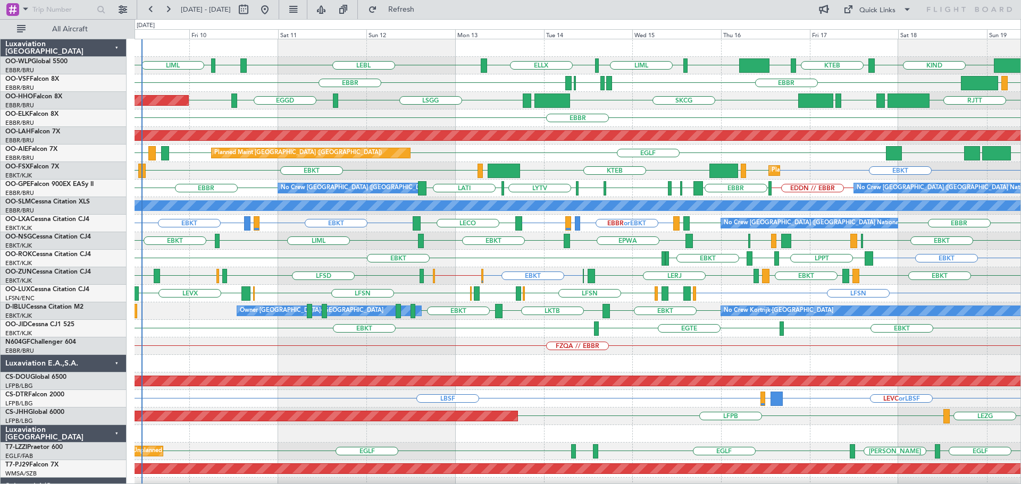
click at [631, 154] on div "RJAA UZSA LLBG EGLF EGLF LEMD EGLF Planned Maint London (Farnborough)" at bounding box center [578, 154] width 886 height 18
click at [464, 149] on div "RJAA UZSA LLBG EGLF EGLF LEMD EGLF Planned Maint London (Farnborough)" at bounding box center [578, 154] width 886 height 18
click at [440, 158] on div "RJAA UZSA LLBG EGLF EGLF LEMD EGLF Planned Maint London (Farnborough)" at bounding box center [578, 154] width 886 height 18
click at [489, 110] on div "EBBR" at bounding box center [578, 119] width 886 height 18
click at [366, 108] on div "SKCG [GEOGRAPHIC_DATA] [GEOGRAPHIC_DATA] EGGD [GEOGRAPHIC_DATA] LROP [GEOGRAPHI…" at bounding box center [578, 101] width 886 height 18
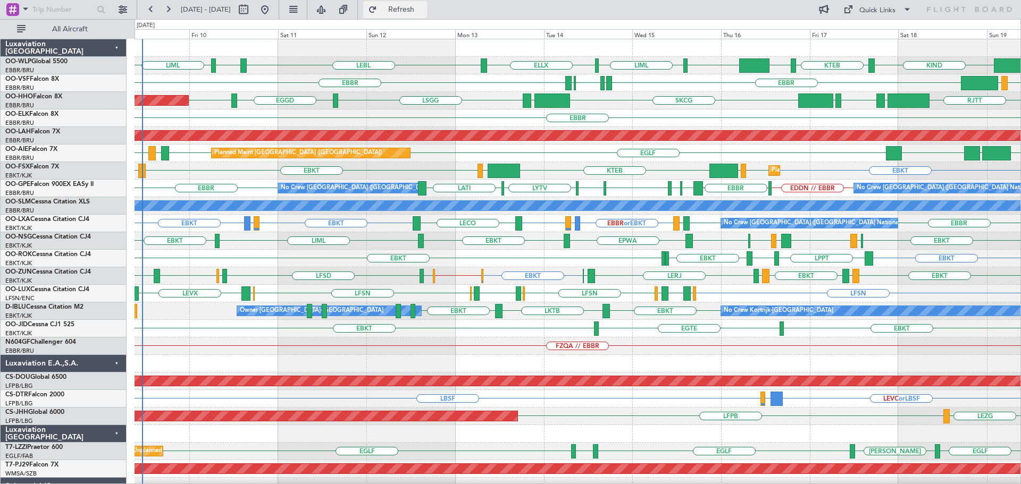
click at [425, 4] on button "Refresh" at bounding box center [395, 9] width 64 height 17
click at [318, 117] on div "EBBR" at bounding box center [578, 119] width 886 height 18
click at [474, 355] on div at bounding box center [578, 364] width 886 height 18
click at [776, 446] on div "EGLF EDDS EGLF LSGG EGLF Unplanned Maint London (Farnborough)" at bounding box center [578, 452] width 886 height 18
click at [209, 333] on div "EBKT [GEOGRAPHIC_DATA] EBKT" at bounding box center [578, 329] width 886 height 18
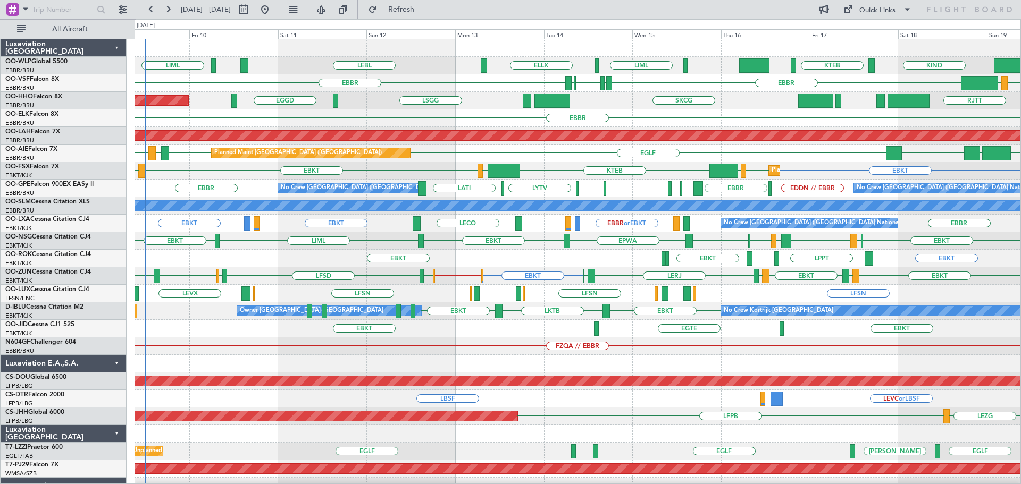
click at [657, 116] on div "EBBR" at bounding box center [578, 119] width 886 height 18
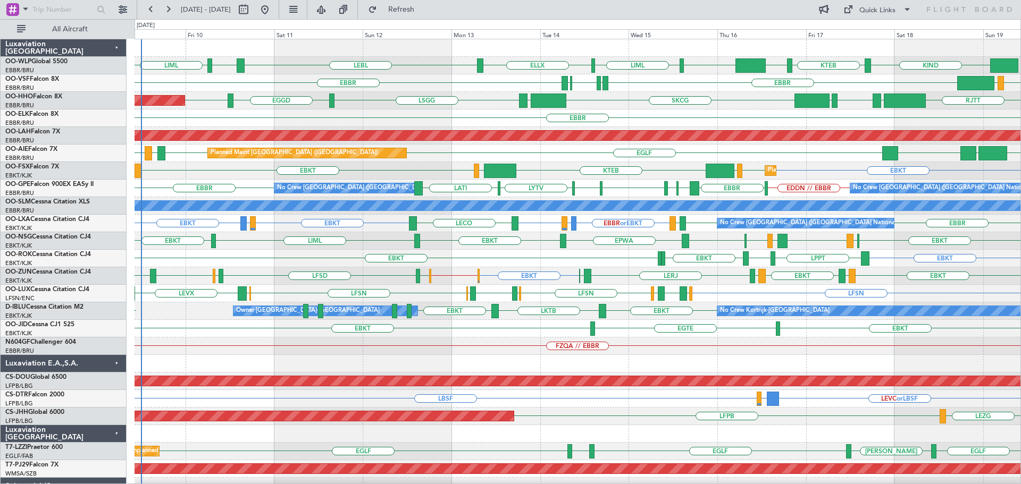
click at [496, 273] on div "EBKT EBKT // EGWU LERJ EBOS EGWU LFSD EBKT LFMD EBKT LEIB EGWU EBKT LIMP" at bounding box center [578, 276] width 886 height 18
click at [427, 342] on div "FZQA // EBBR" at bounding box center [578, 347] width 886 height 18
click at [380, 105] on div "Planned Maint Geneva (Cointrin) SKCG LEZL LSGG EGGD RJTT LROP LSGG EGGD LSGG" at bounding box center [578, 101] width 886 height 18
click at [361, 105] on div "SKCG [GEOGRAPHIC_DATA] [GEOGRAPHIC_DATA] EGGD [GEOGRAPHIC_DATA] LROP [GEOGRAPHI…" at bounding box center [578, 101] width 886 height 18
click at [410, 15] on button "Refresh" at bounding box center [395, 9] width 64 height 17
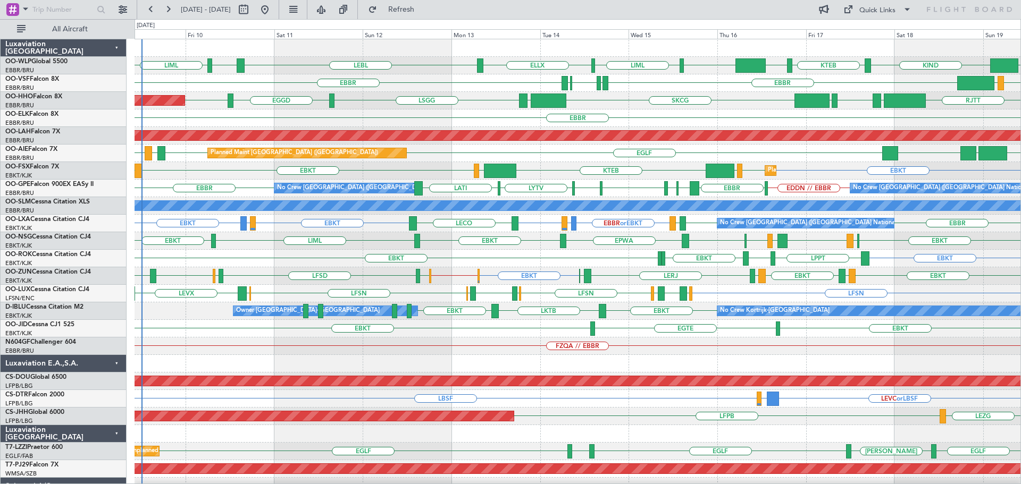
click at [470, 97] on div "RJTT LROP [GEOGRAPHIC_DATA] EGGD SKCG [GEOGRAPHIC_DATA] [GEOGRAPHIC_DATA] EGGD …" at bounding box center [578, 101] width 886 height 18
click at [266, 247] on div "EBKT EGLC LFML EGPH EGLC EBKT EPWA EBKT LIML EBKT" at bounding box center [578, 241] width 886 height 18
click at [265, 255] on div "EBKT LPPT LERJ EBKT EBKT EBKT" at bounding box center [578, 259] width 886 height 18
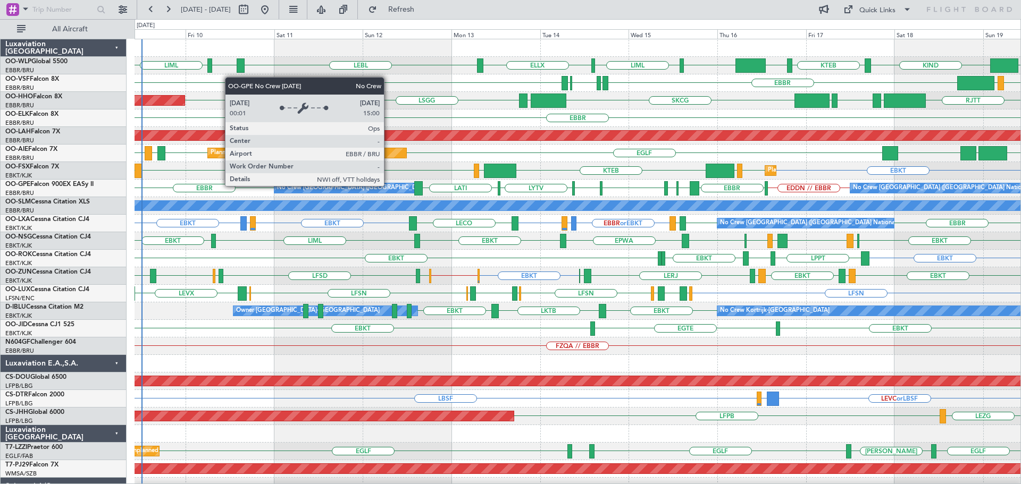
click at [389, 186] on div "No Crew [GEOGRAPHIC_DATA] ([GEOGRAPHIC_DATA] National)" at bounding box center [345, 188] width 143 height 10
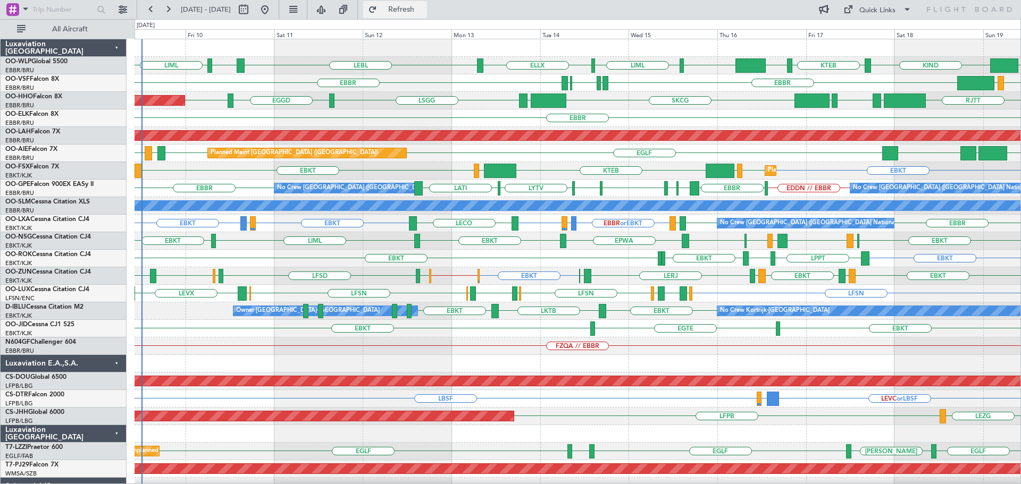
click at [424, 12] on span "Refresh" at bounding box center [401, 9] width 45 height 7
click at [471, 104] on div "EGGD LSGG SKCG LEZL LSGG RJTT LROP LSGG EGGD Planned Maint Geneva (Cointrin)" at bounding box center [578, 101] width 886 height 18
click at [665, 241] on div "EBKT EPWA EBKT LIML EBKT EGLC LFML EGPH EGLC EBKT" at bounding box center [578, 241] width 886 height 18
click at [591, 232] on div "EBBR or EBKT LFMD or EBKT EBKT EBKT LFMD or EBKT EBKT EBBR LFTH LECO EBBR No Cr…" at bounding box center [578, 224] width 886 height 18
